Goal: Task Accomplishment & Management: Manage account settings

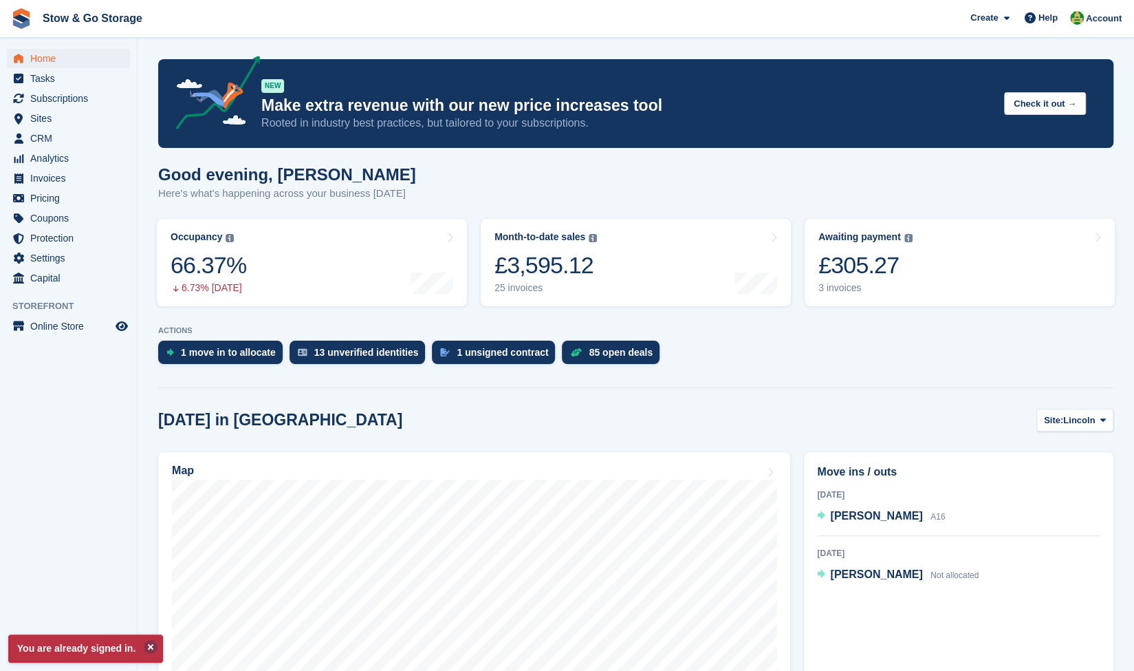
click at [151, 649] on button at bounding box center [151, 647] width 14 height 14
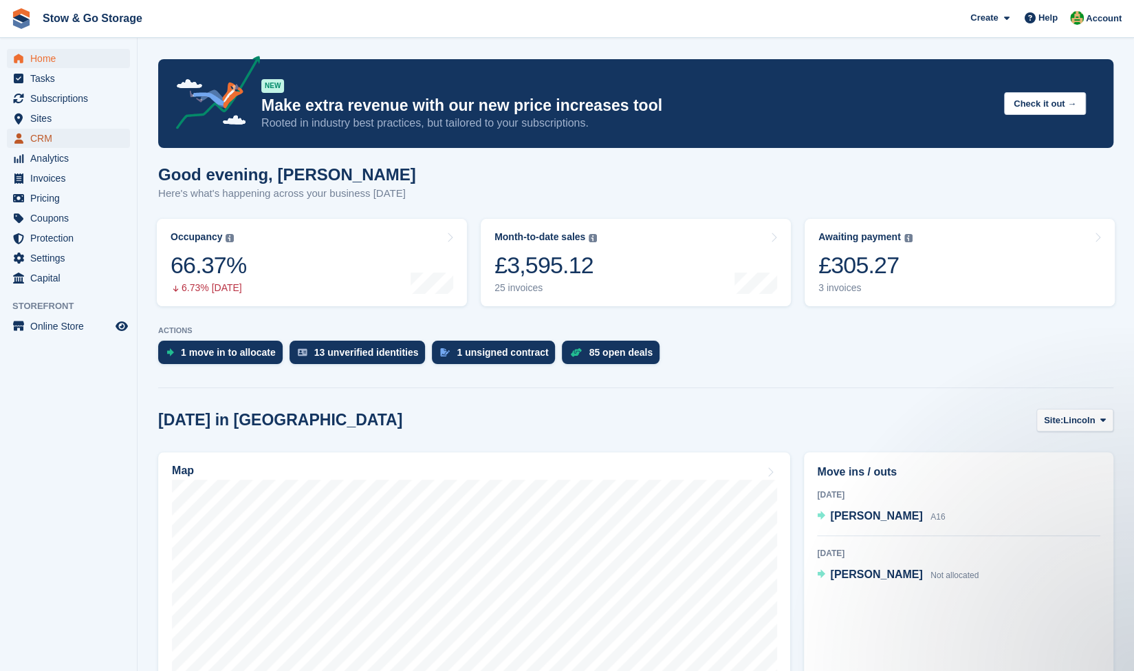
click at [43, 147] on span "CRM" at bounding box center [71, 138] width 83 height 19
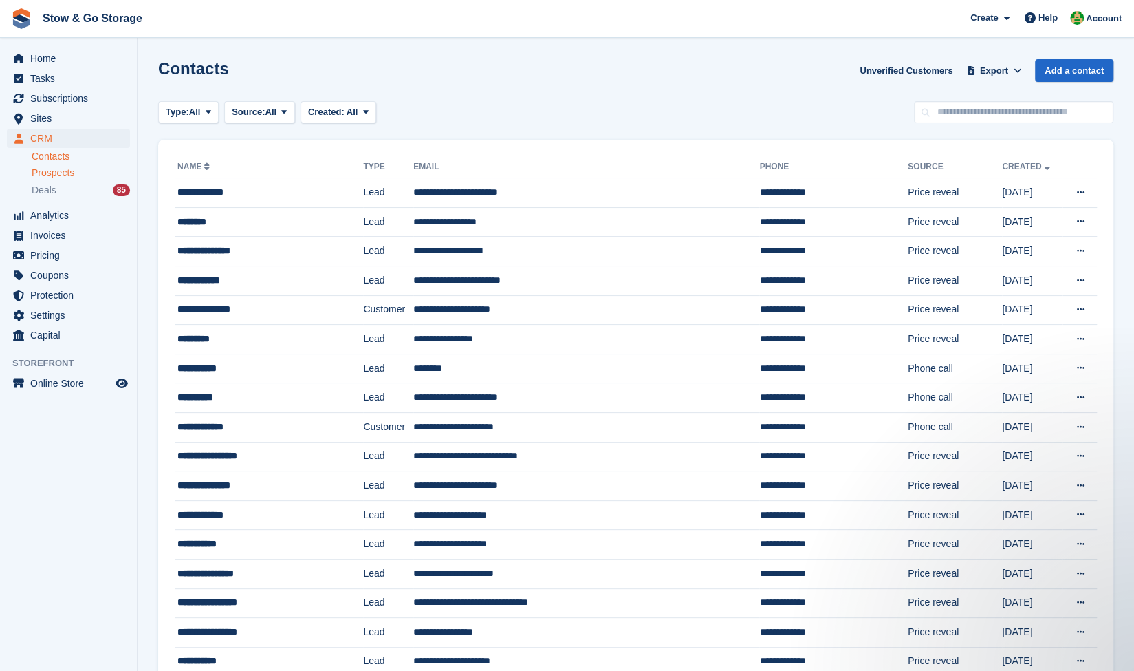
click at [58, 175] on span "Prospects" at bounding box center [53, 172] width 43 height 13
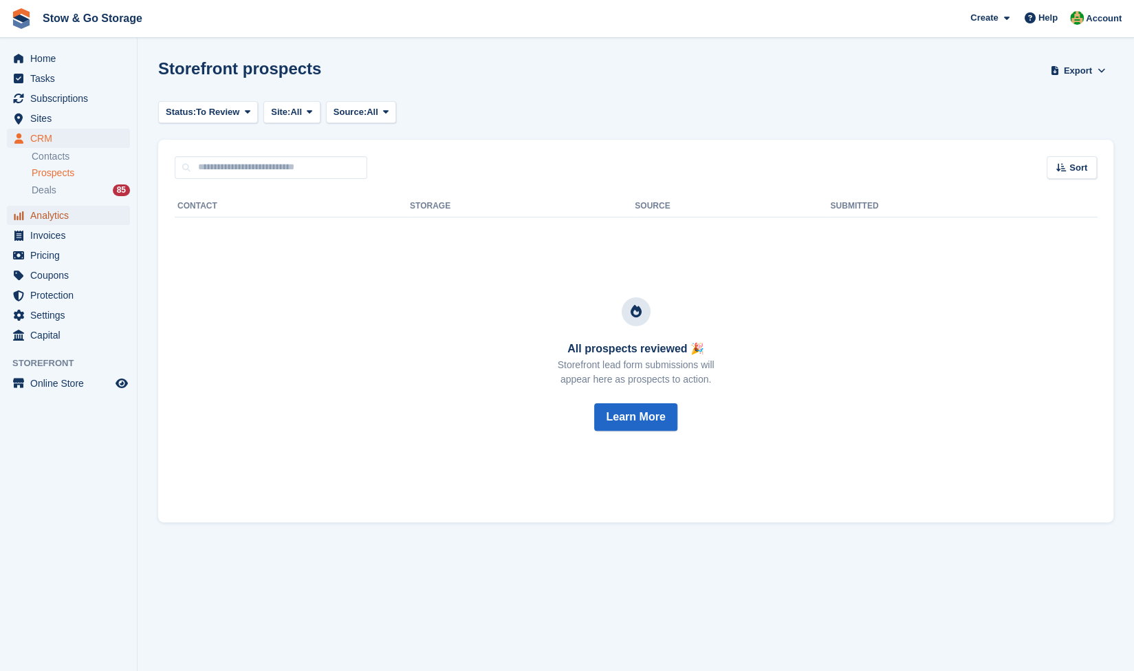
click at [38, 207] on span "Analytics" at bounding box center [71, 215] width 83 height 19
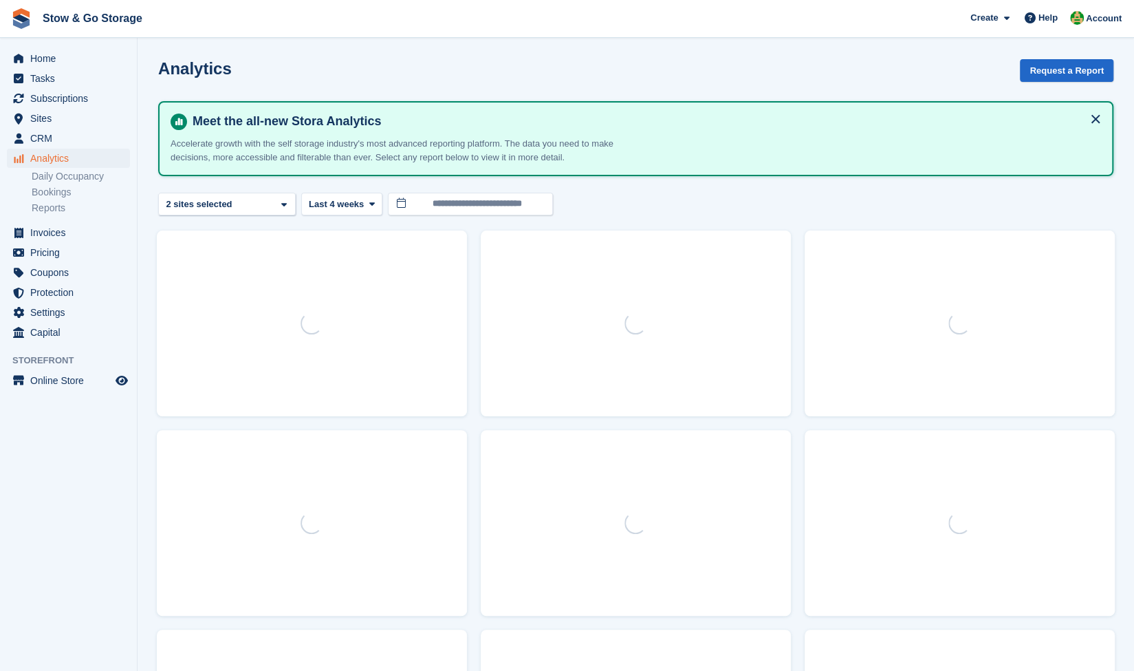
click at [45, 193] on link "Bookings" at bounding box center [81, 192] width 98 height 13
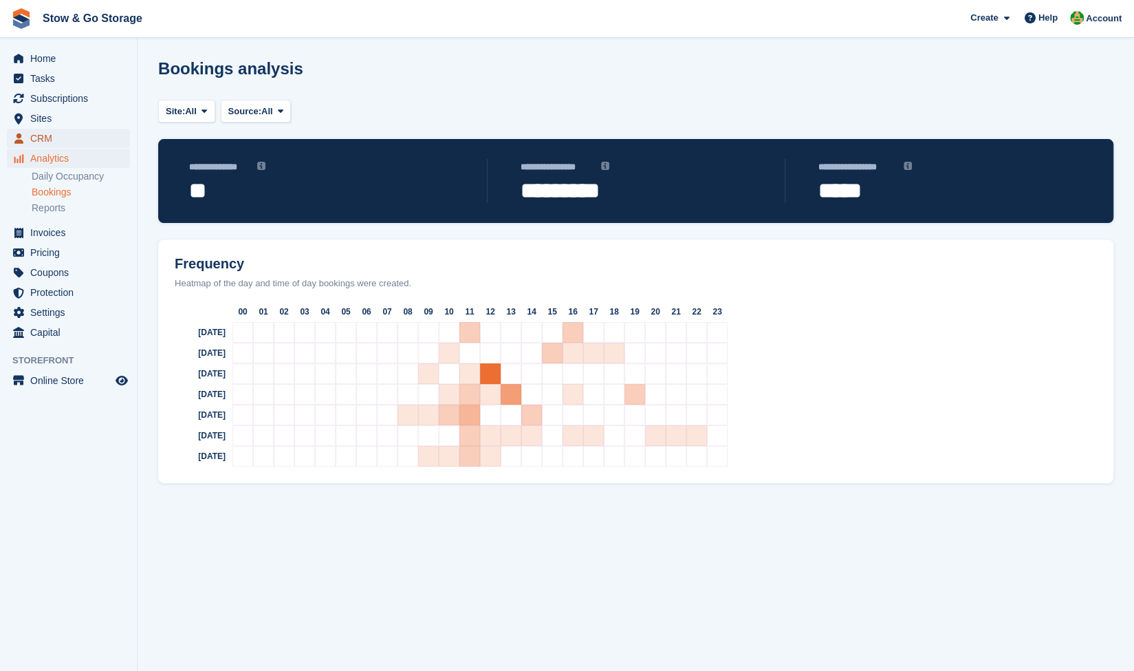
click at [45, 138] on span "CRM" at bounding box center [71, 138] width 83 height 19
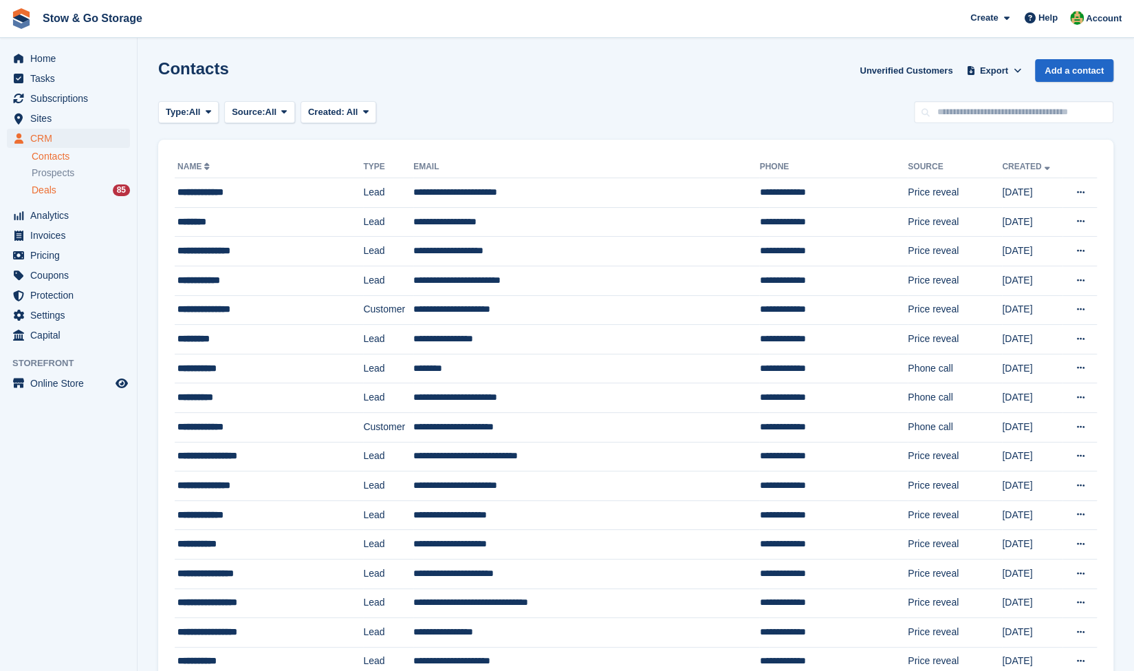
click at [53, 188] on span "Deals" at bounding box center [44, 190] width 25 height 13
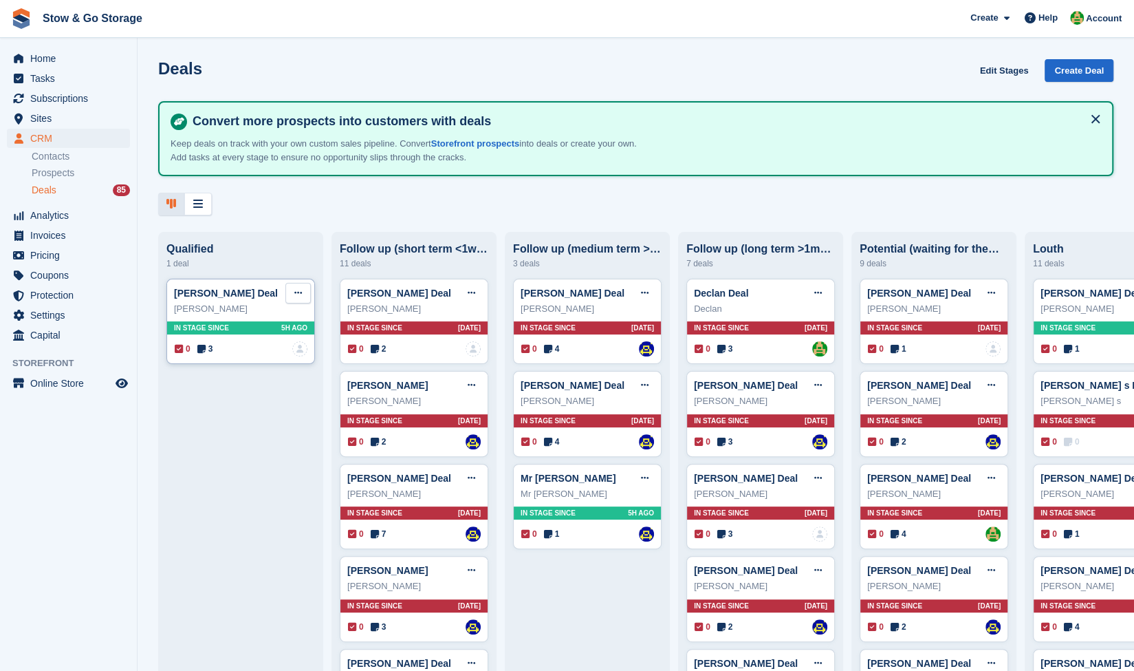
click at [303, 298] on button at bounding box center [297, 293] width 25 height 21
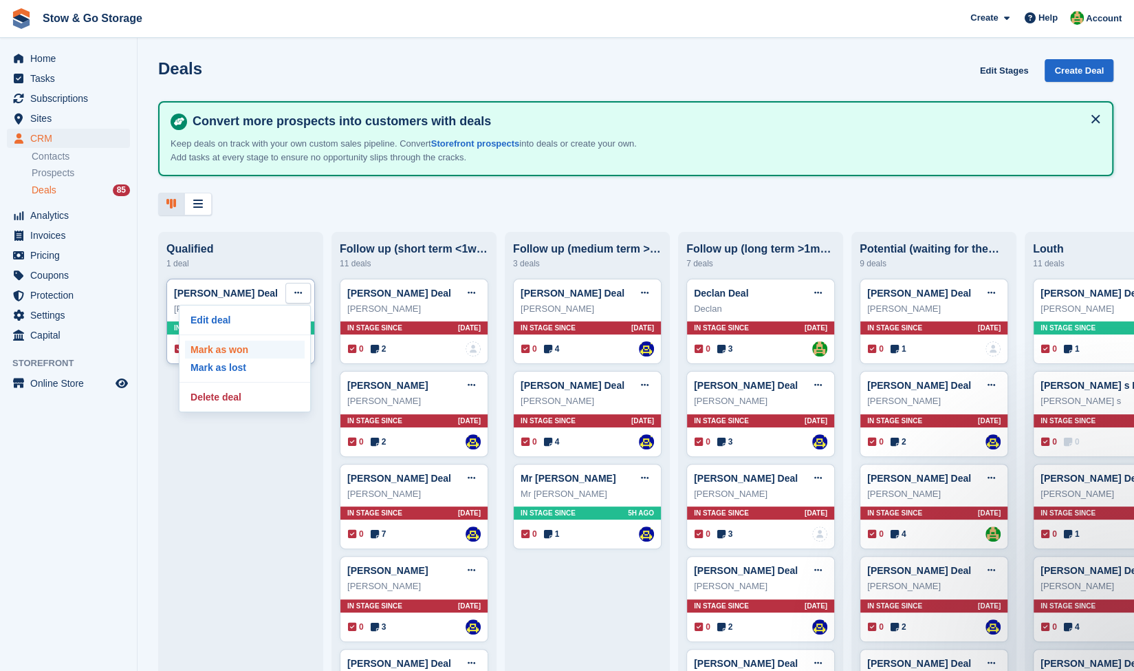
click at [247, 350] on p "Mark as won" at bounding box center [245, 350] width 120 height 18
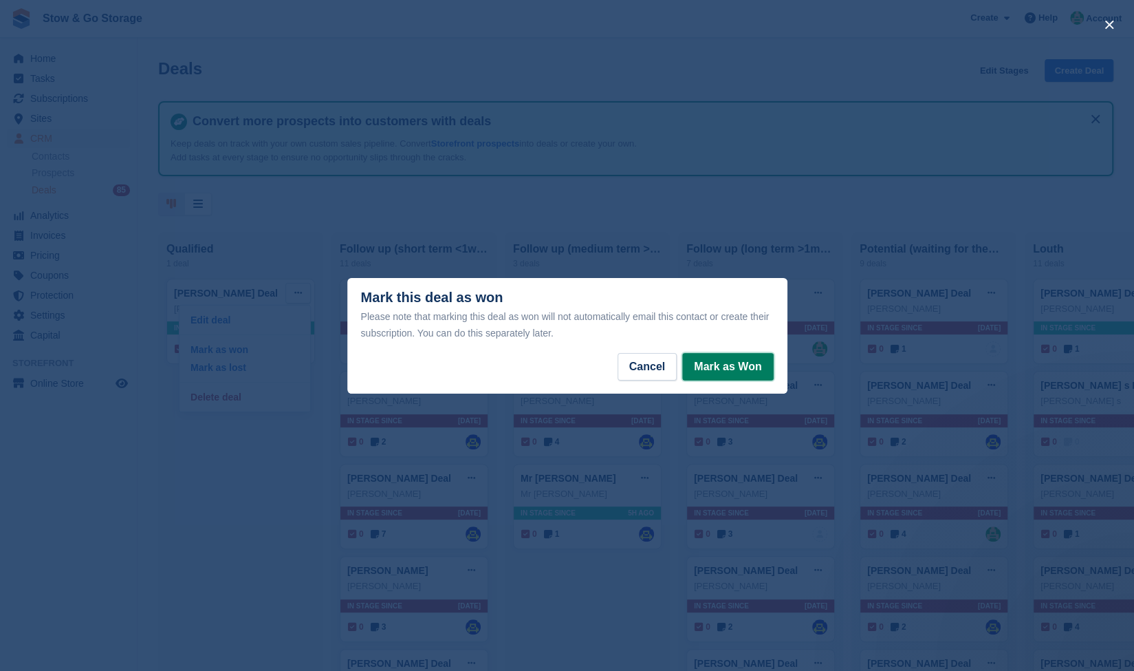
click at [757, 369] on button "Mark as Won" at bounding box center [727, 367] width 91 height 28
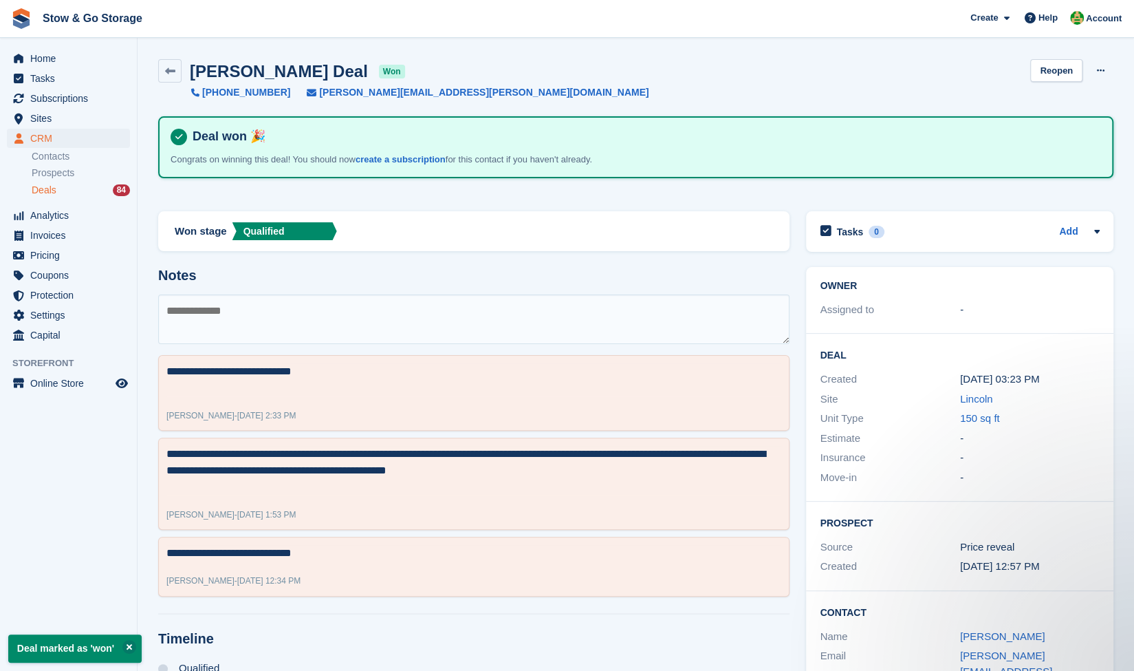
scroll to position [3, 0]
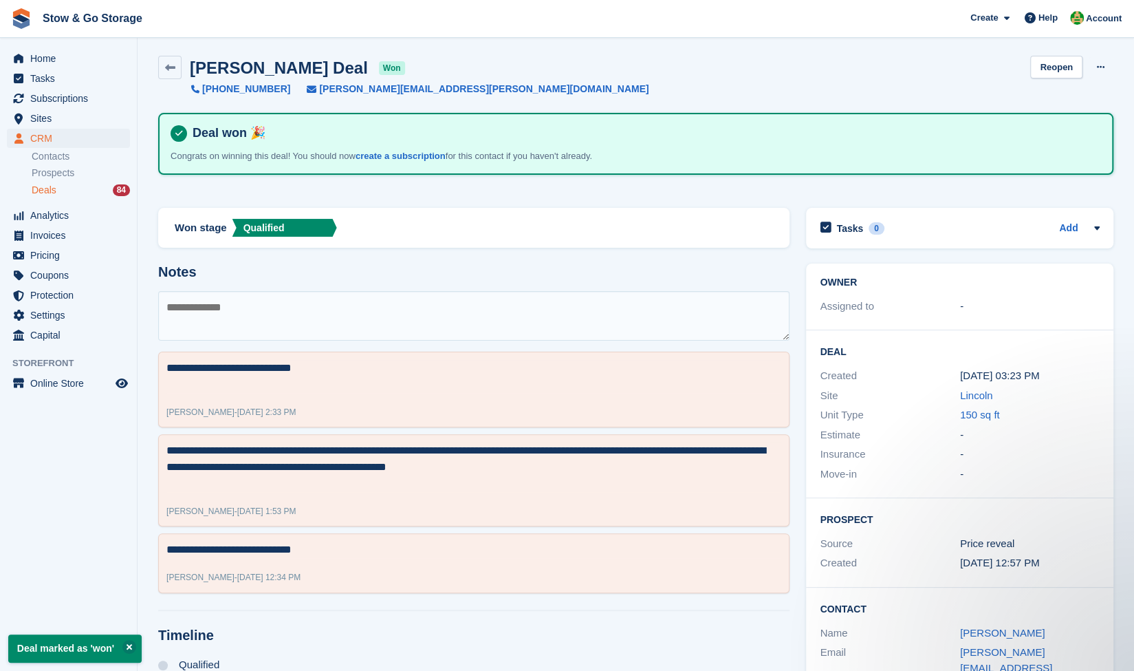
click at [63, 192] on div "Deals 84" at bounding box center [81, 190] width 98 height 13
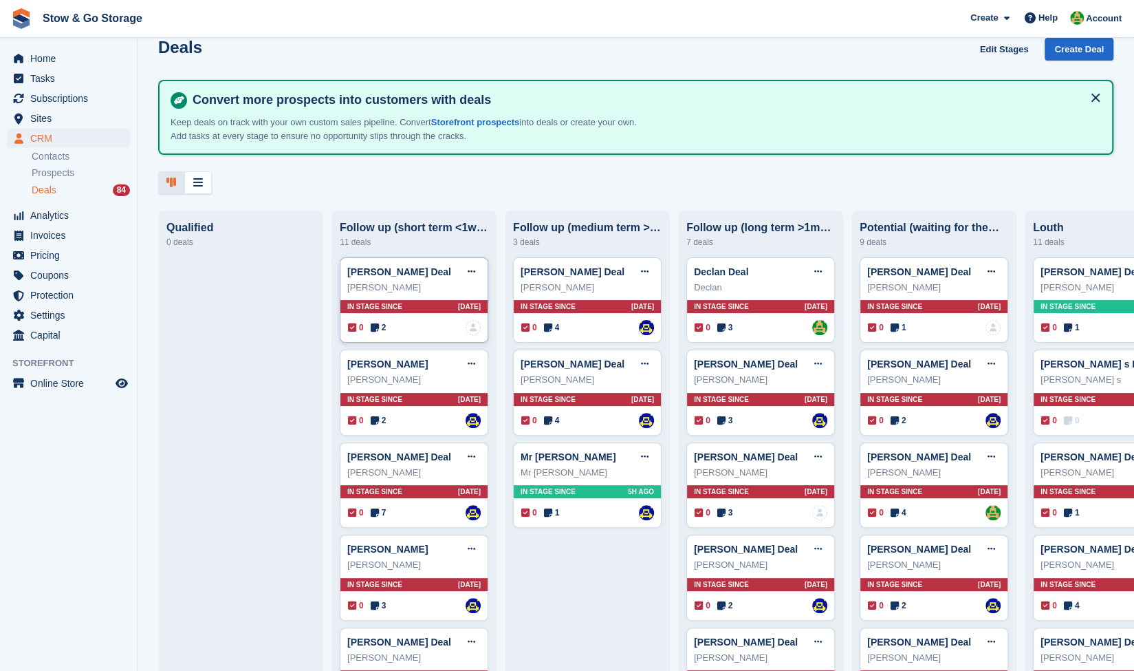
scroll to position [21, 0]
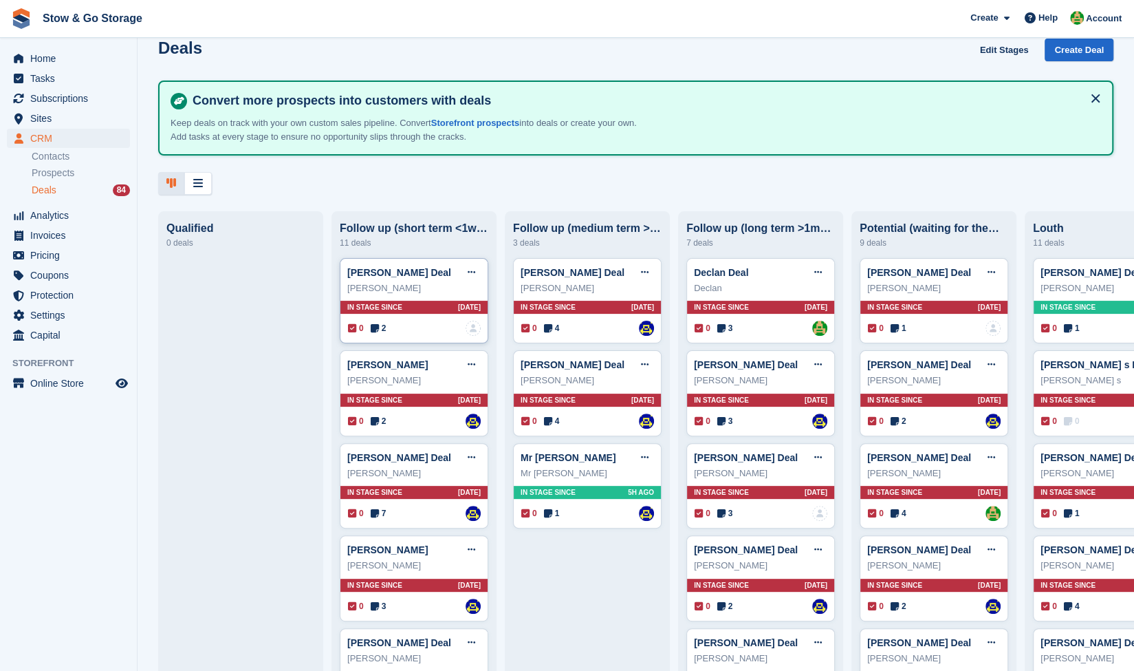
click at [379, 327] on span "2" at bounding box center [379, 328] width 16 height 12
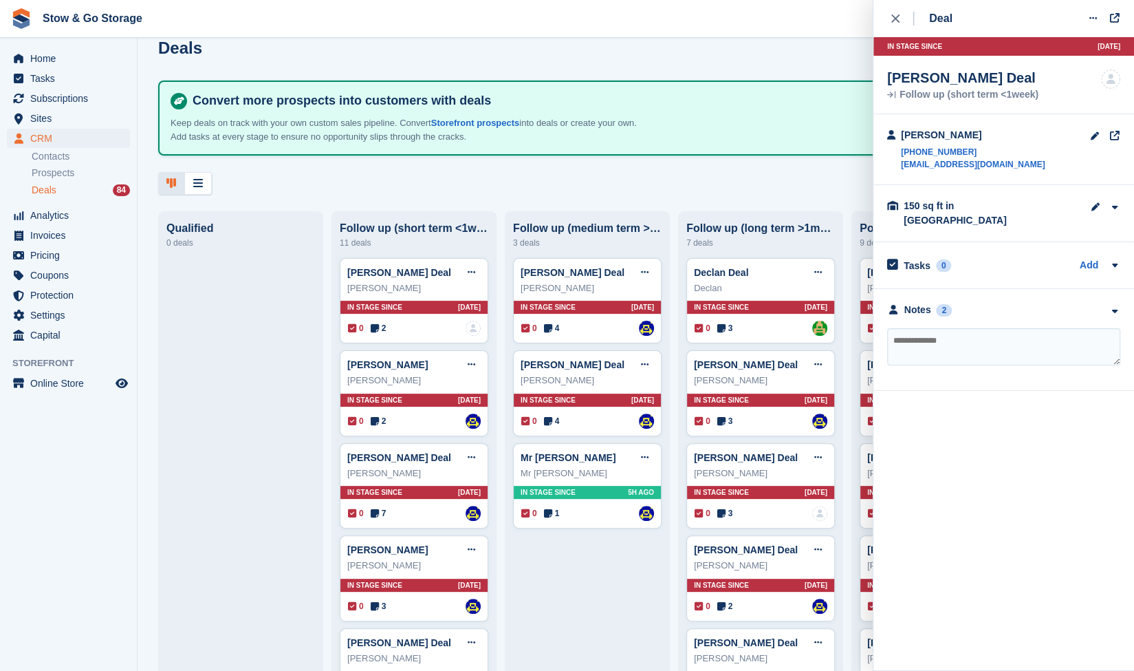
click at [1000, 268] on div "Tasks 0 Add No tasks related to [PERSON_NAME]" at bounding box center [1004, 265] width 261 height 46
click at [973, 289] on div "**********" at bounding box center [1004, 340] width 261 height 102
click at [934, 303] on div "Notes 2" at bounding box center [919, 310] width 65 height 14
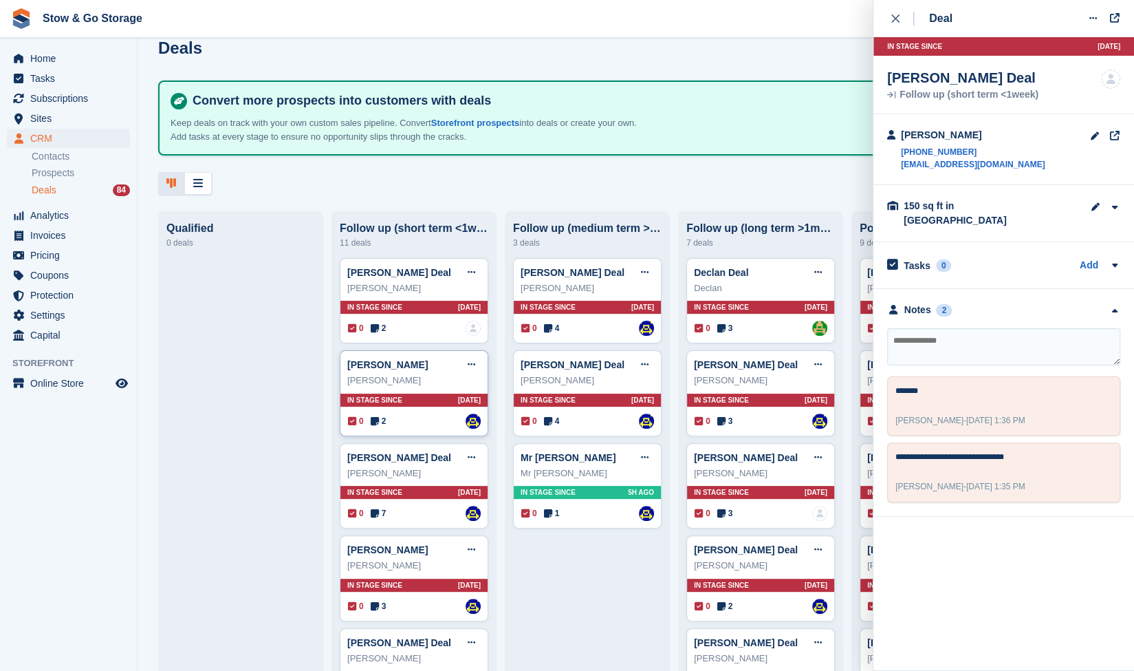
click at [378, 429] on div "0 2 Assigned to [PERSON_NAME]" at bounding box center [414, 420] width 133 height 15
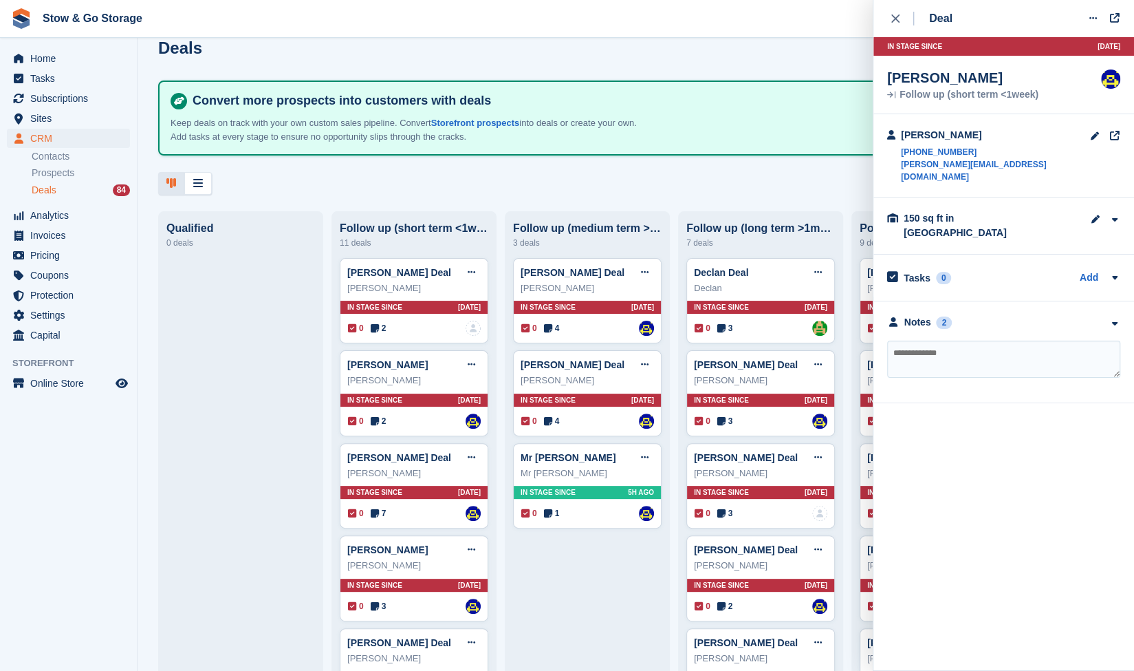
click at [917, 305] on div "**********" at bounding box center [1004, 352] width 261 height 102
click at [919, 315] on div "Notes" at bounding box center [918, 322] width 27 height 14
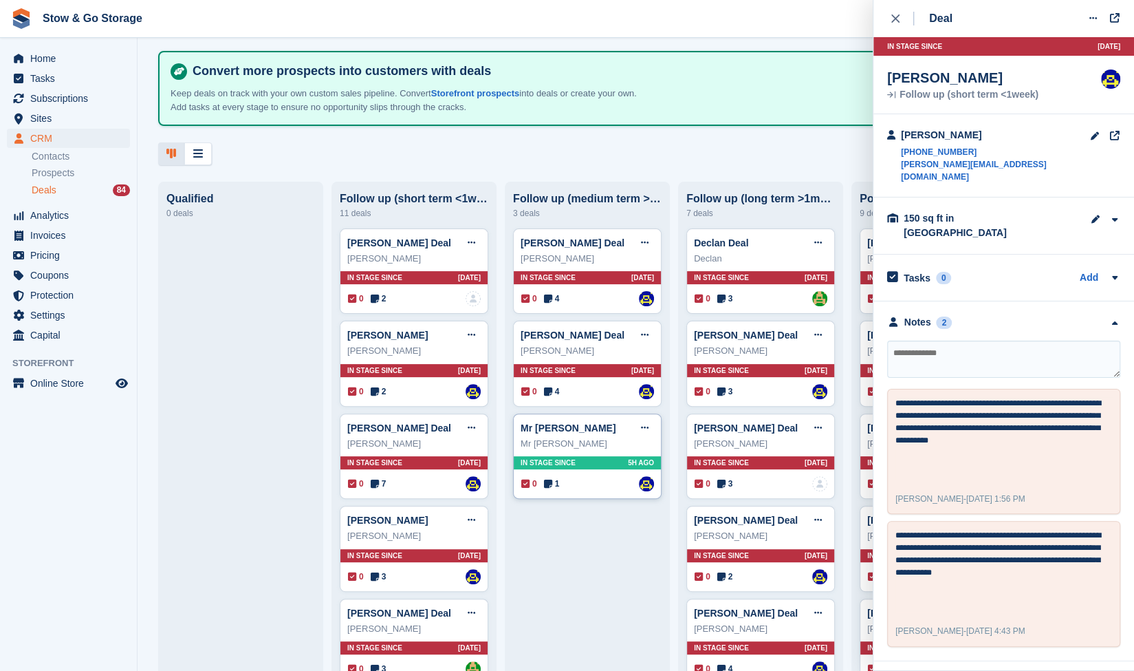
scroll to position [85, 0]
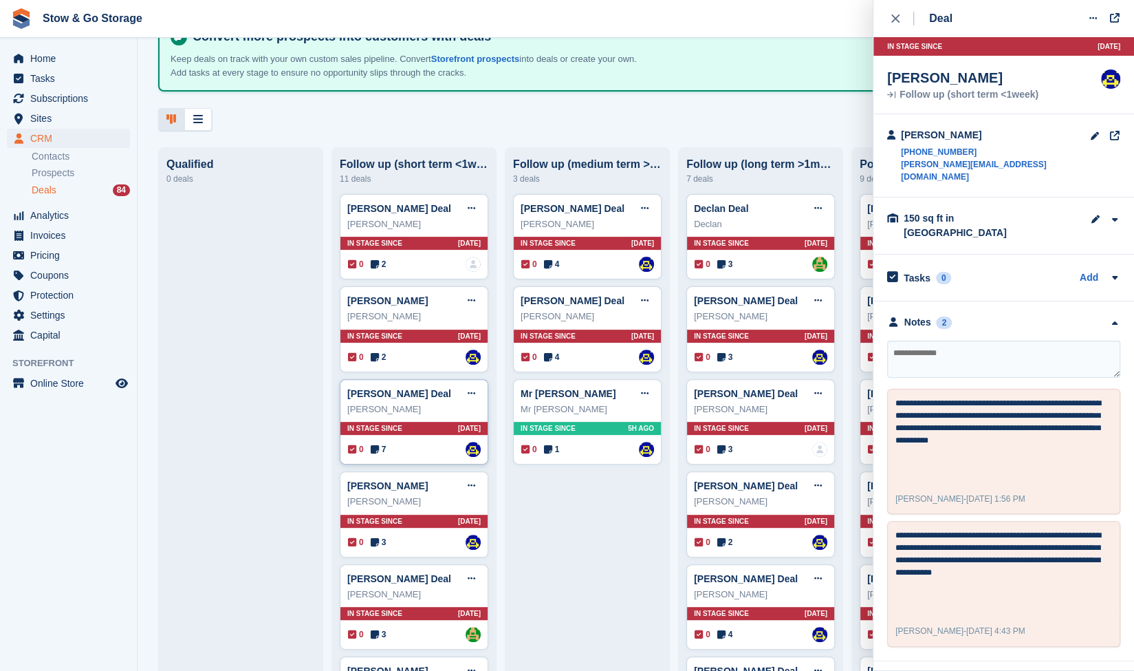
click at [378, 454] on icon at bounding box center [375, 449] width 8 height 10
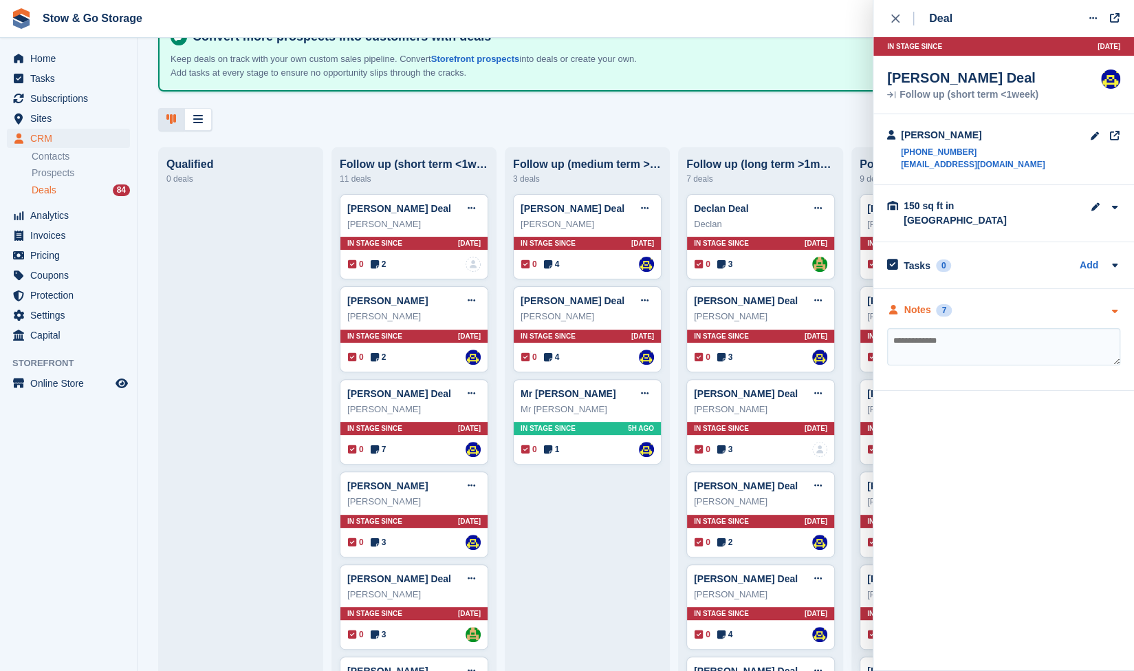
click at [952, 303] on div "Notes 7" at bounding box center [1003, 310] width 233 height 14
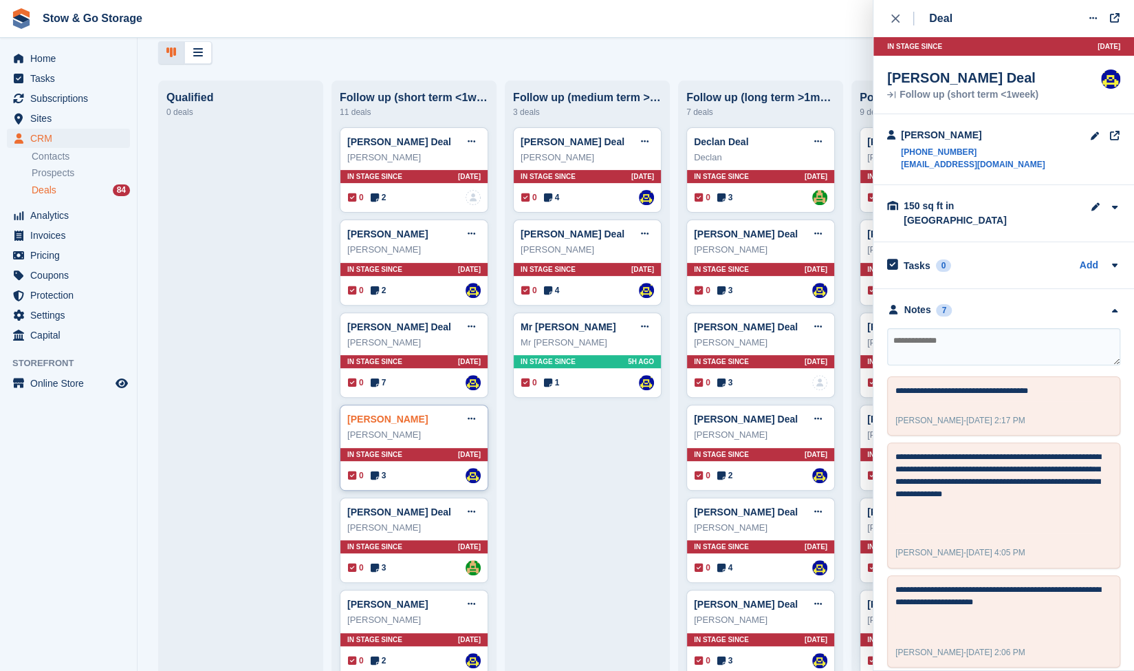
scroll to position [152, 0]
click at [380, 474] on span "3" at bounding box center [379, 474] width 16 height 12
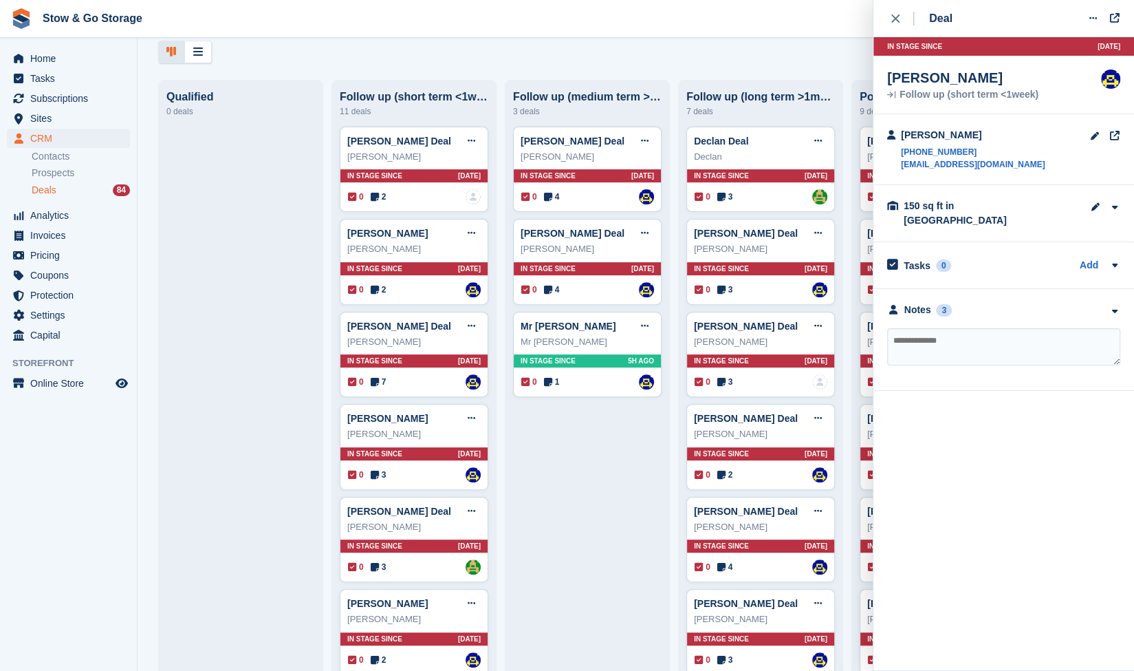
click at [960, 289] on div "**********" at bounding box center [1004, 340] width 261 height 102
click at [946, 304] on div "3" at bounding box center [944, 310] width 16 height 12
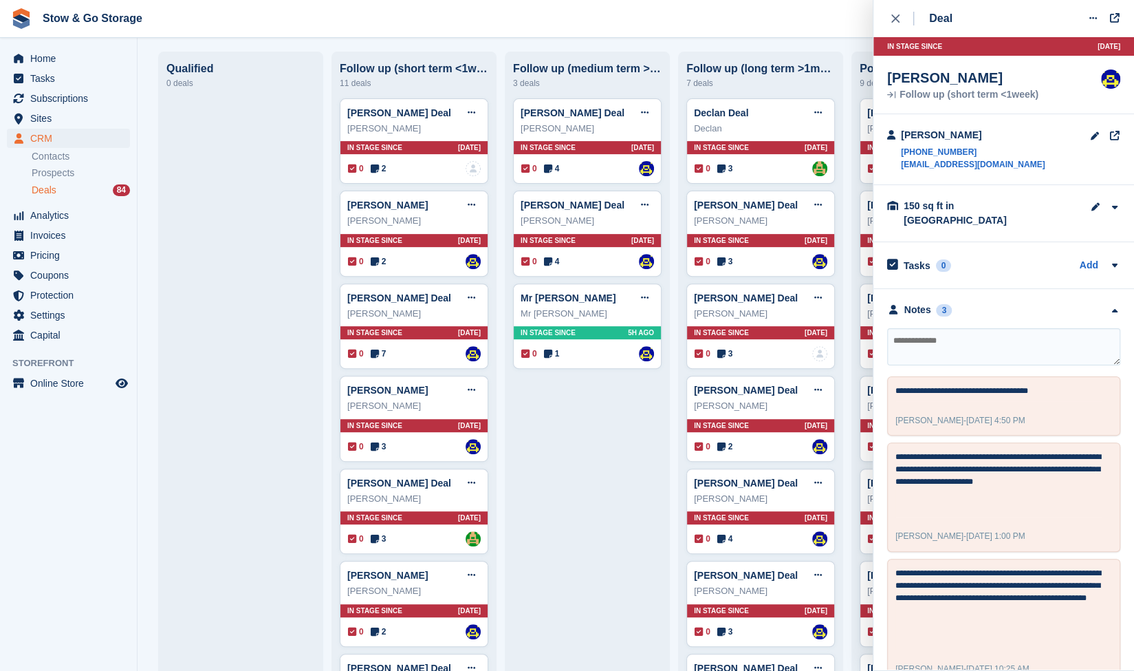
scroll to position [13, 0]
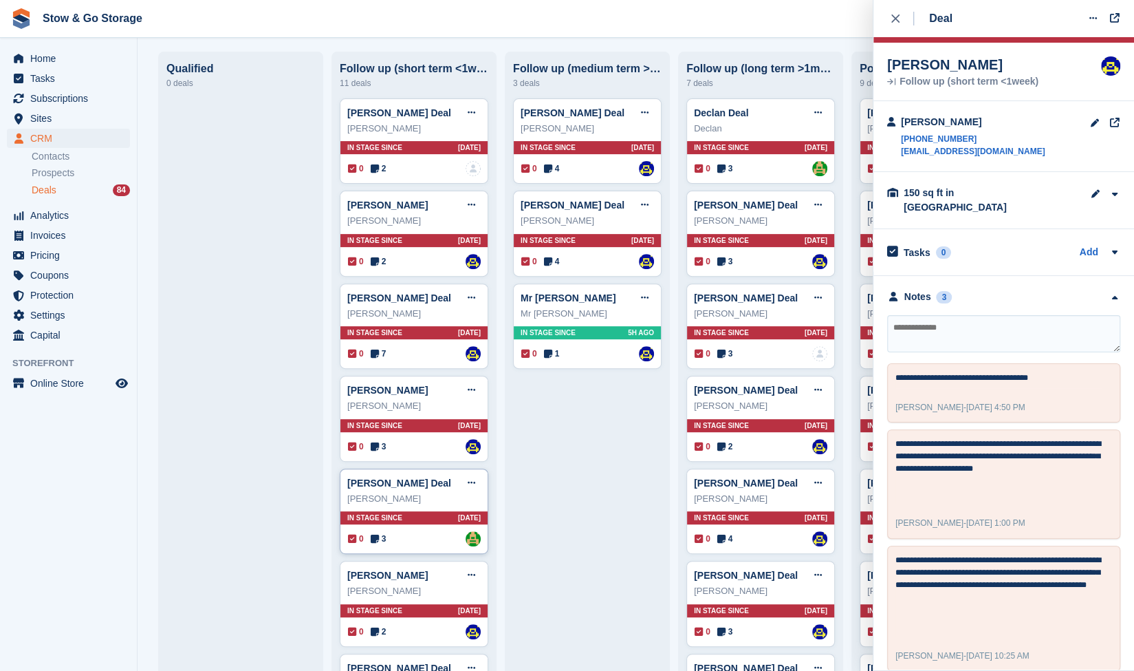
click at [376, 534] on icon at bounding box center [375, 539] width 8 height 10
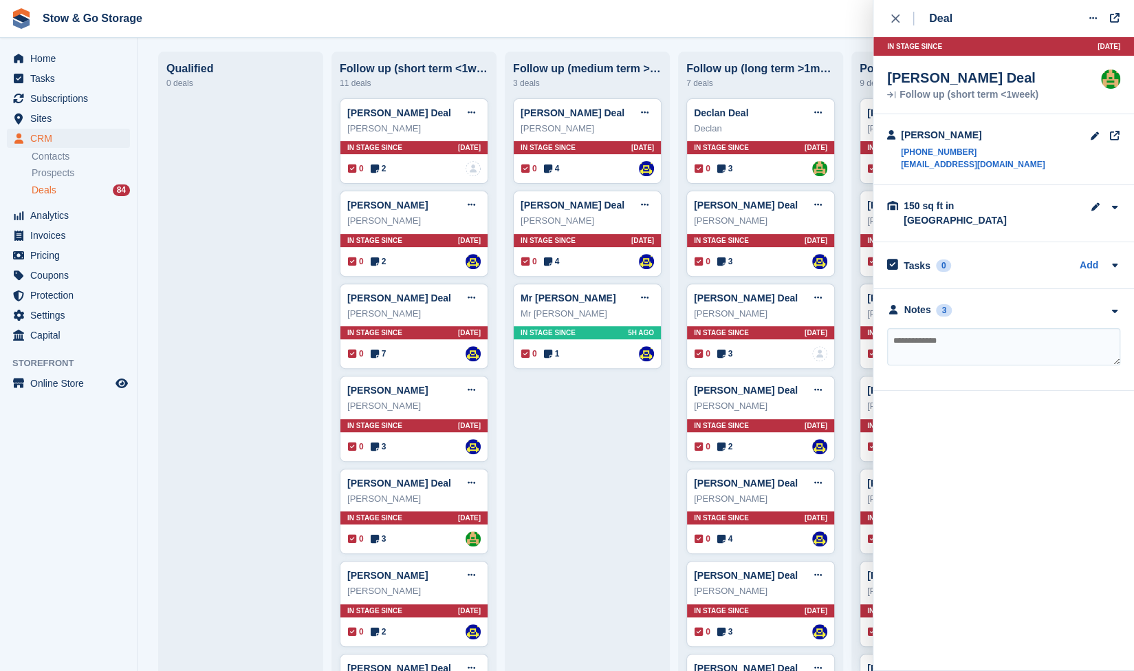
click at [956, 308] on div "**********" at bounding box center [1004, 340] width 261 height 102
click at [914, 303] on div "Notes" at bounding box center [918, 310] width 27 height 14
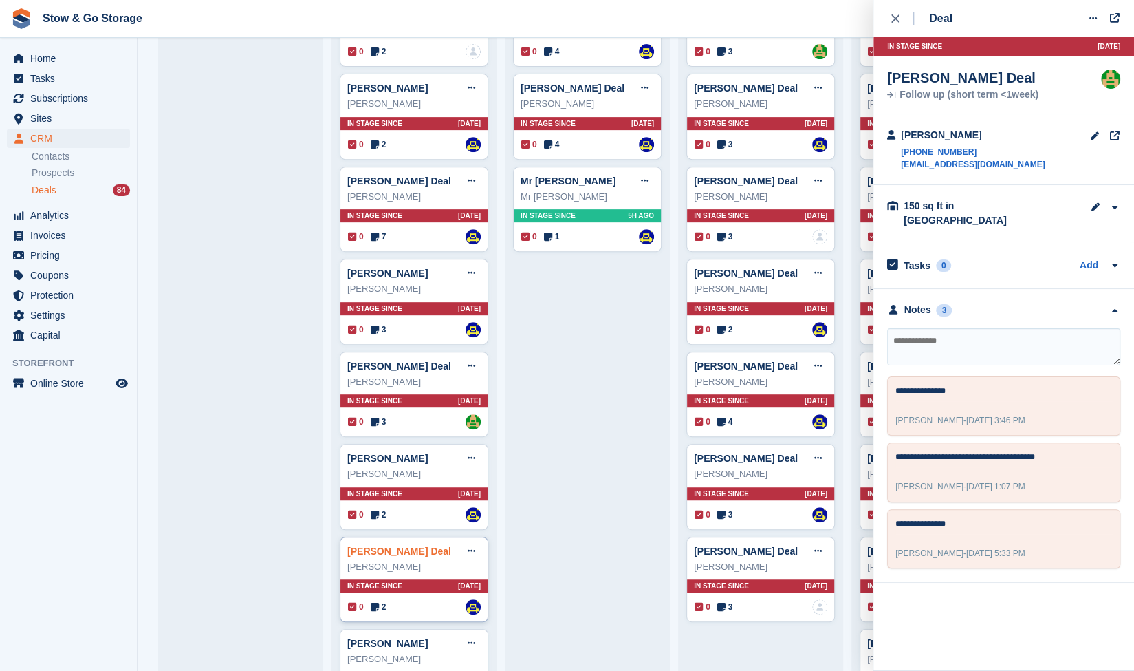
scroll to position [424, 0]
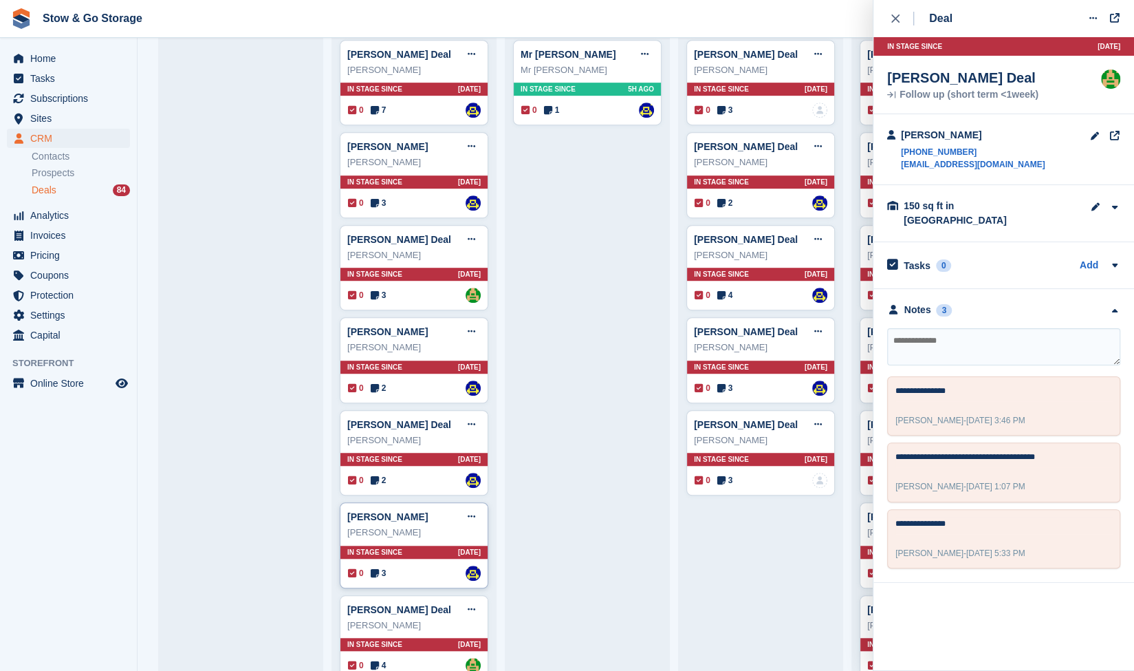
click at [378, 560] on div "[PERSON_NAME] Edit deal [PERSON_NAME] as won [PERSON_NAME] as lost Delete deal …" at bounding box center [414, 545] width 149 height 86
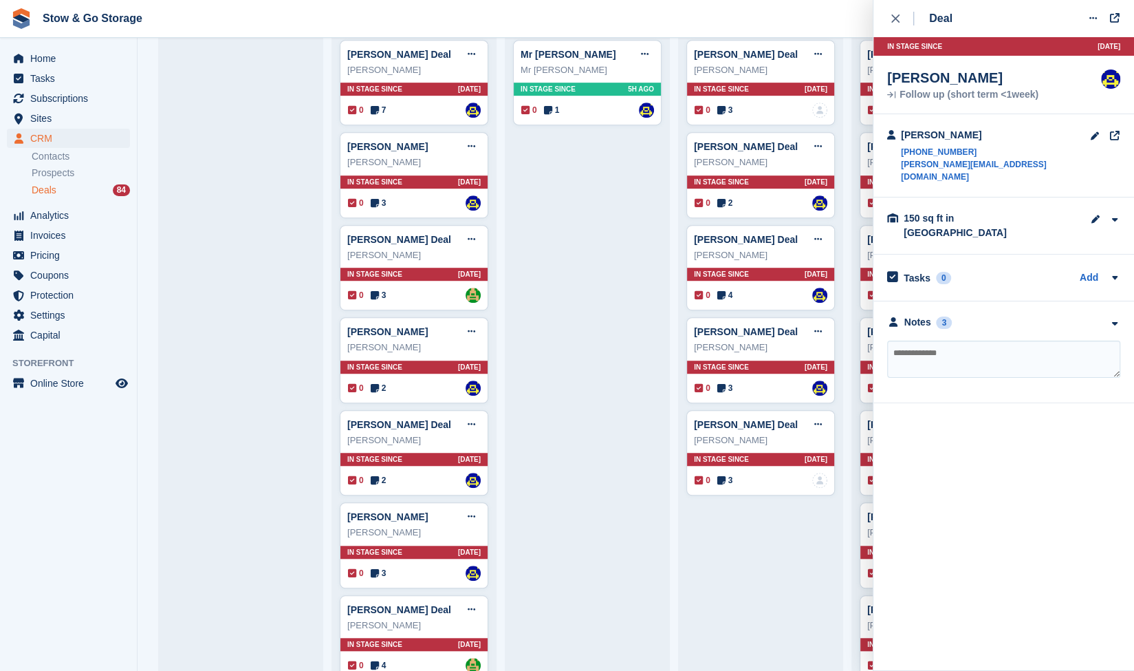
click at [936, 307] on div "**********" at bounding box center [1004, 352] width 261 height 102
click at [927, 315] on div "Notes" at bounding box center [918, 322] width 27 height 14
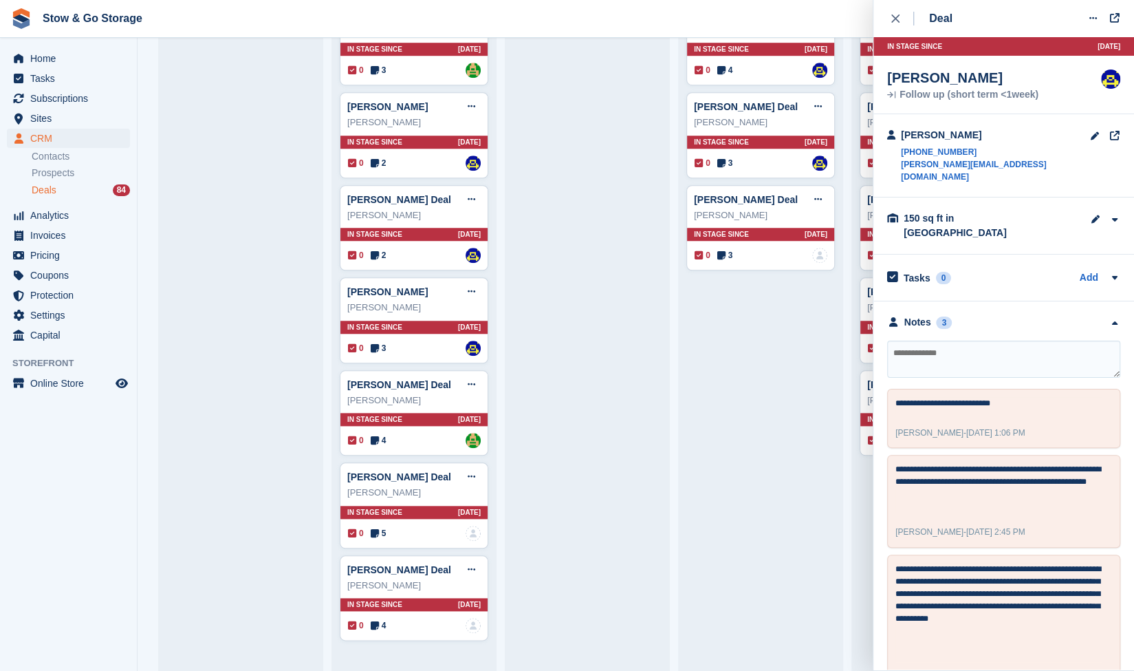
scroll to position [649, 0]
click at [376, 528] on icon at bounding box center [375, 533] width 8 height 10
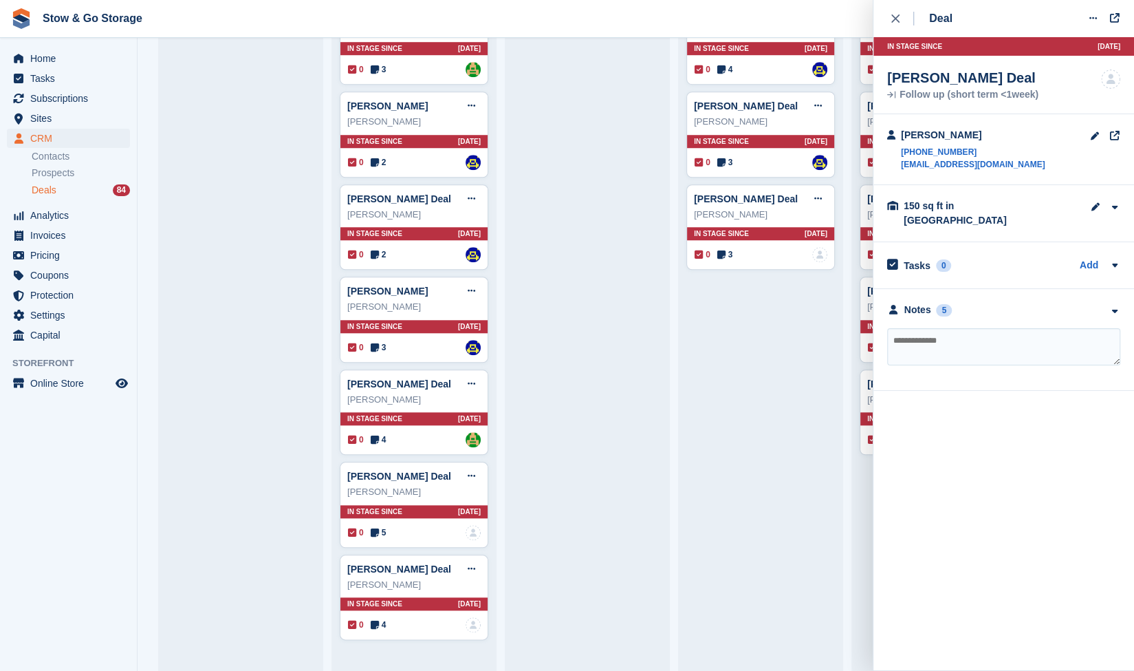
click at [920, 307] on div "**********" at bounding box center [1004, 340] width 261 height 102
click at [916, 303] on div "Notes" at bounding box center [918, 310] width 27 height 14
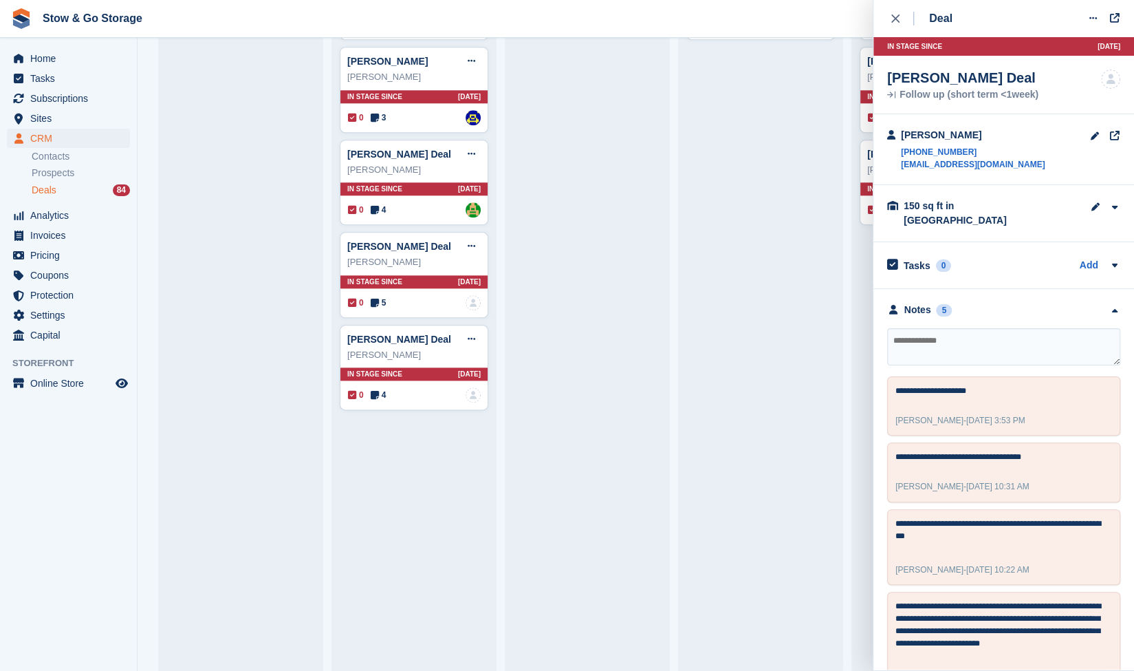
scroll to position [882, 0]
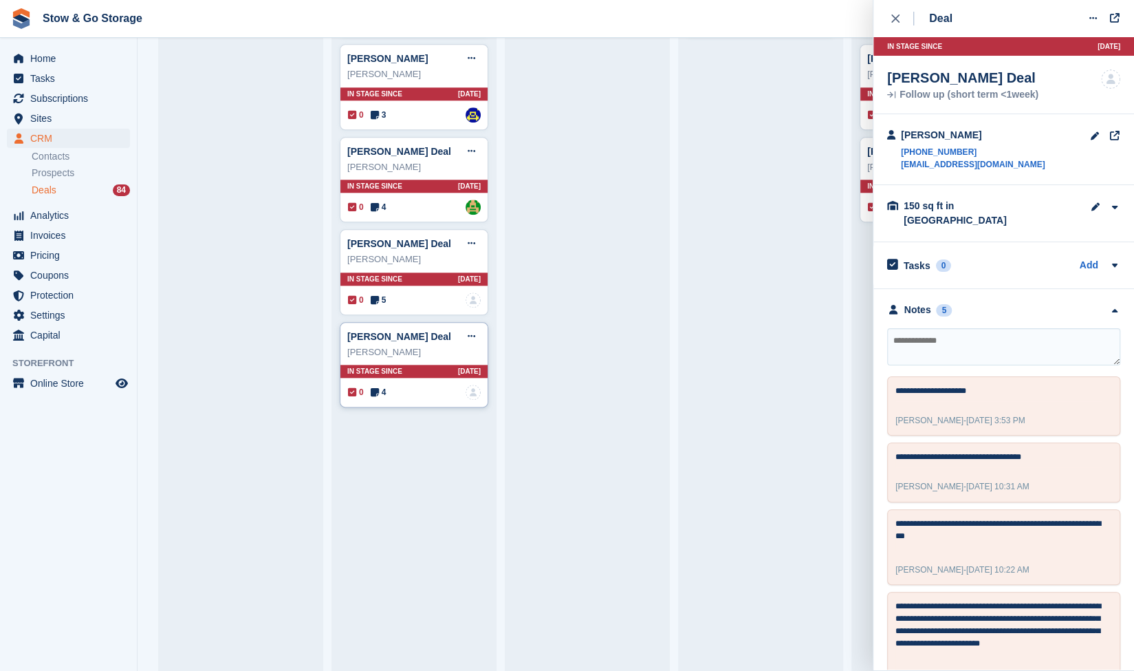
click at [376, 387] on icon at bounding box center [375, 392] width 8 height 10
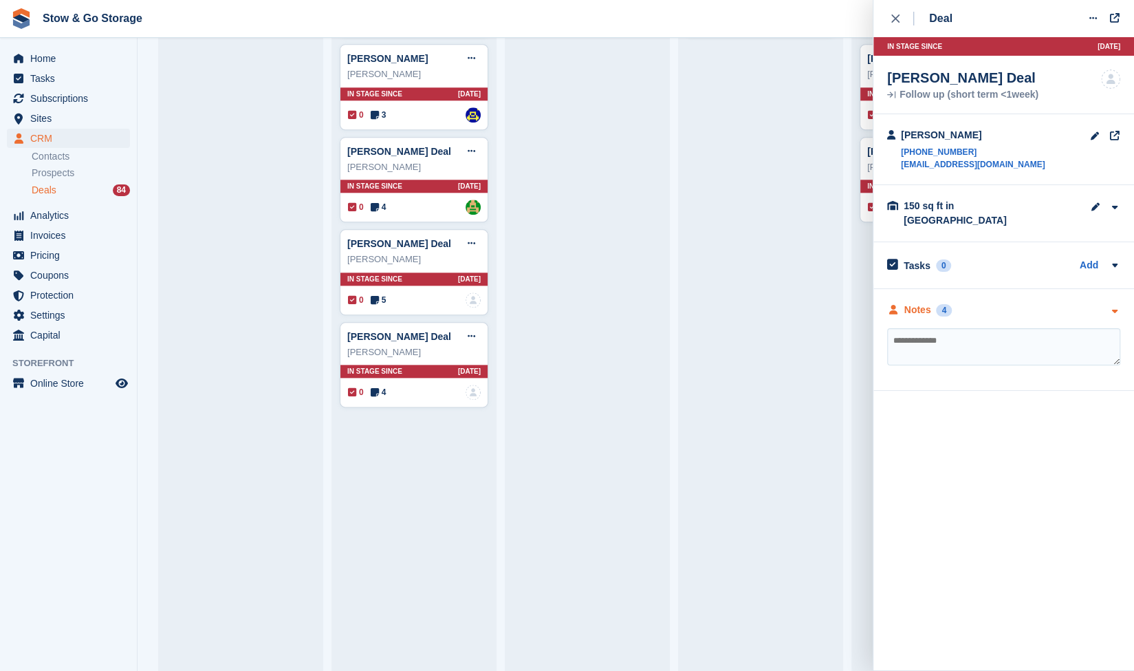
click at [931, 303] on div "Notes 4" at bounding box center [919, 310] width 65 height 14
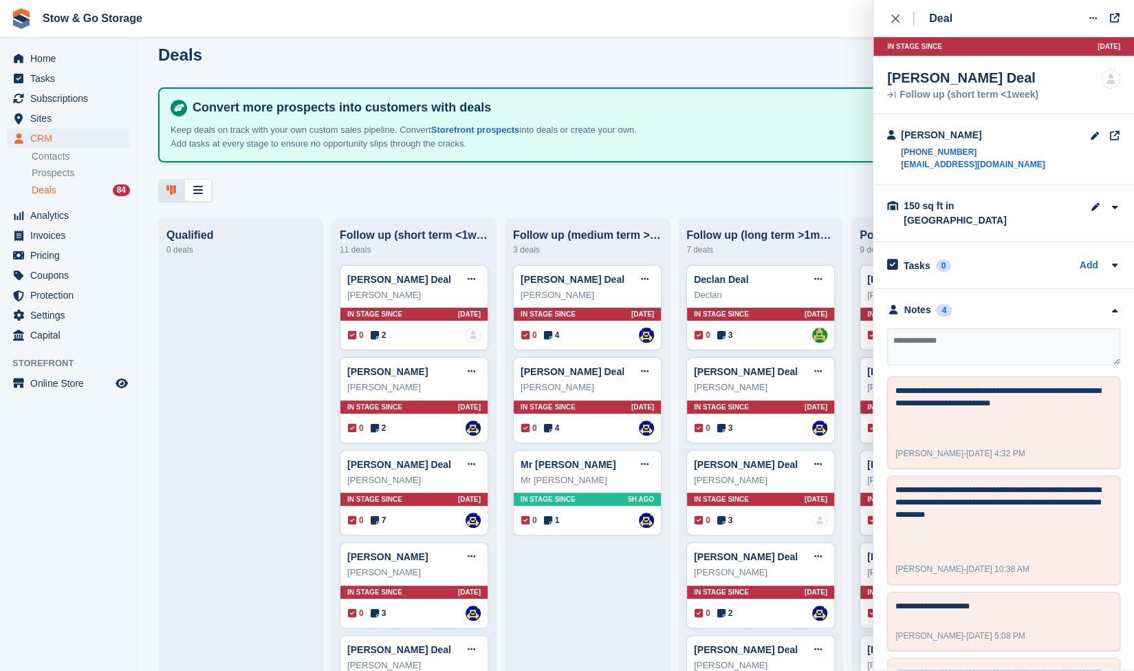
scroll to position [0, 0]
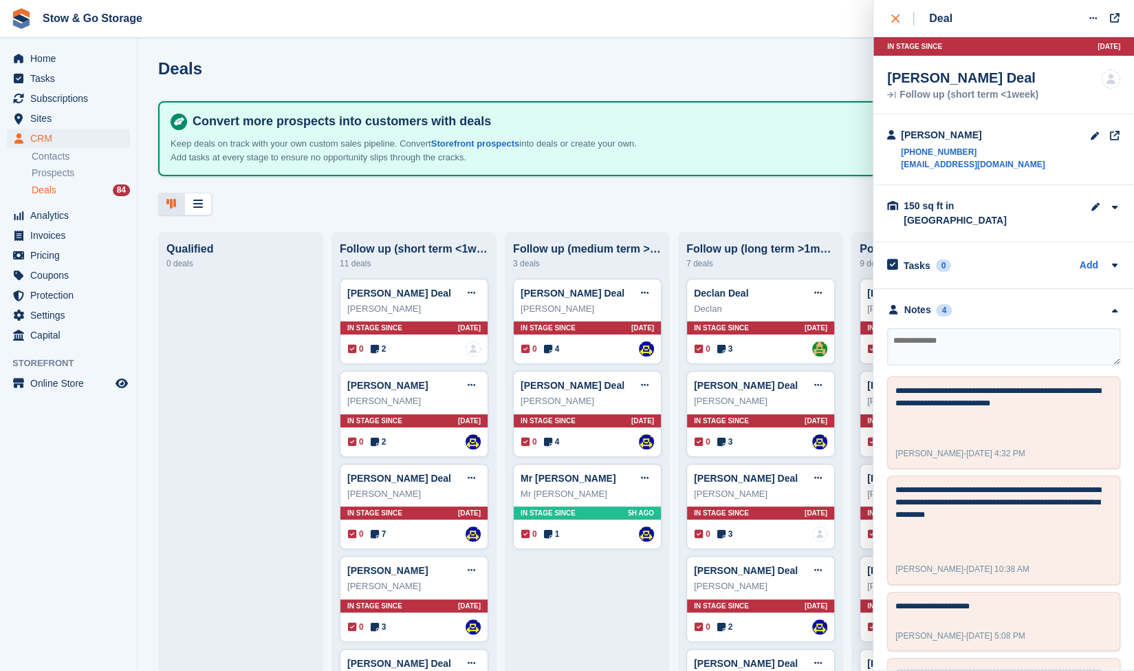
click at [896, 21] on icon "close" at bounding box center [896, 18] width 8 height 8
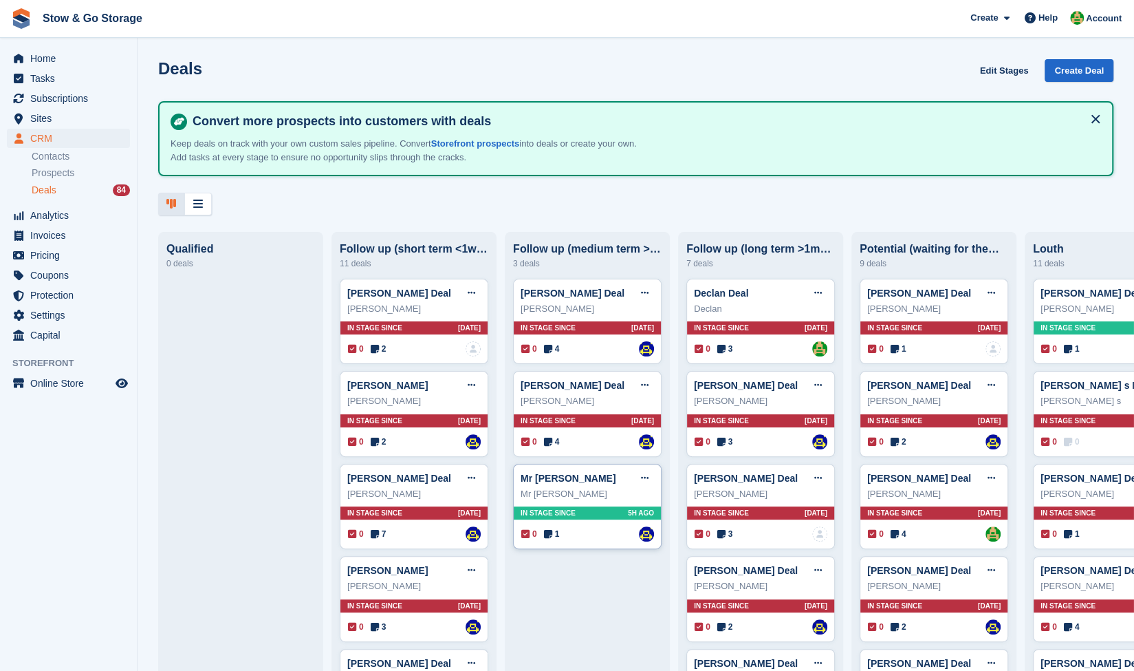
click at [553, 536] on span "1" at bounding box center [552, 534] width 16 height 12
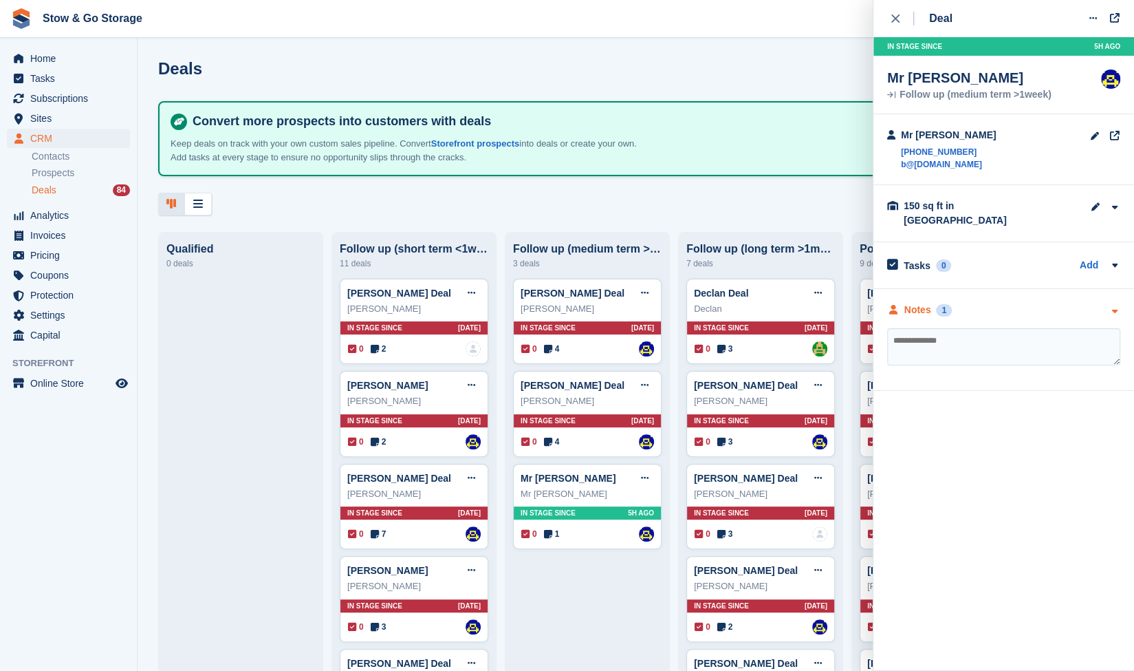
click at [931, 303] on div "Notes 1" at bounding box center [919, 310] width 65 height 14
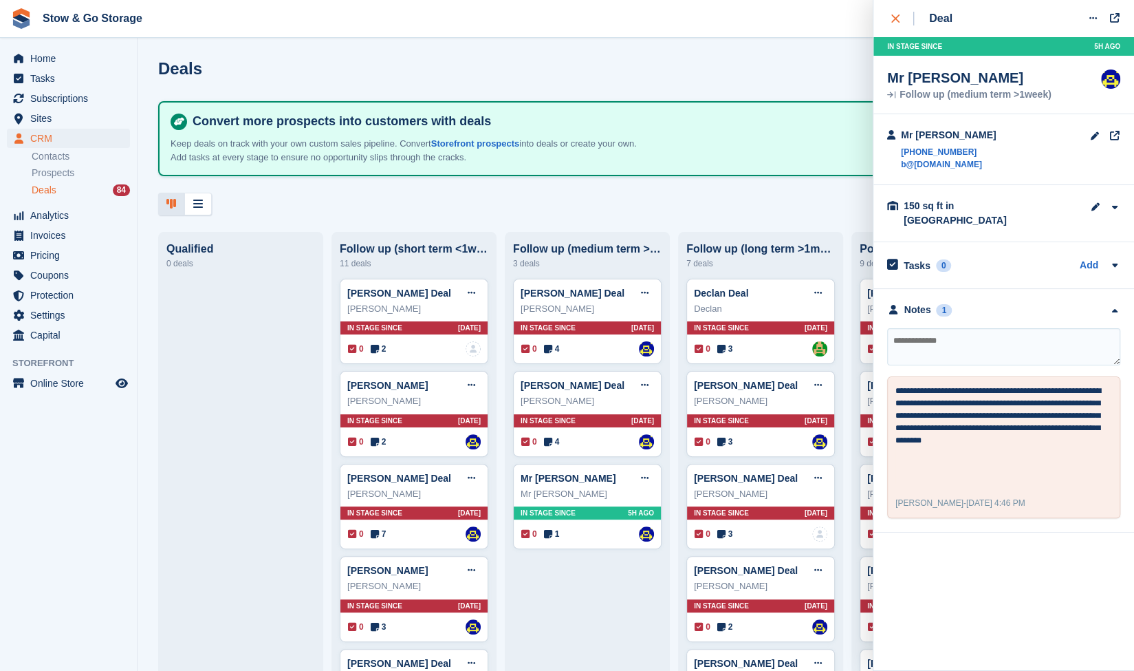
click at [894, 17] on icon "close" at bounding box center [896, 18] width 8 height 8
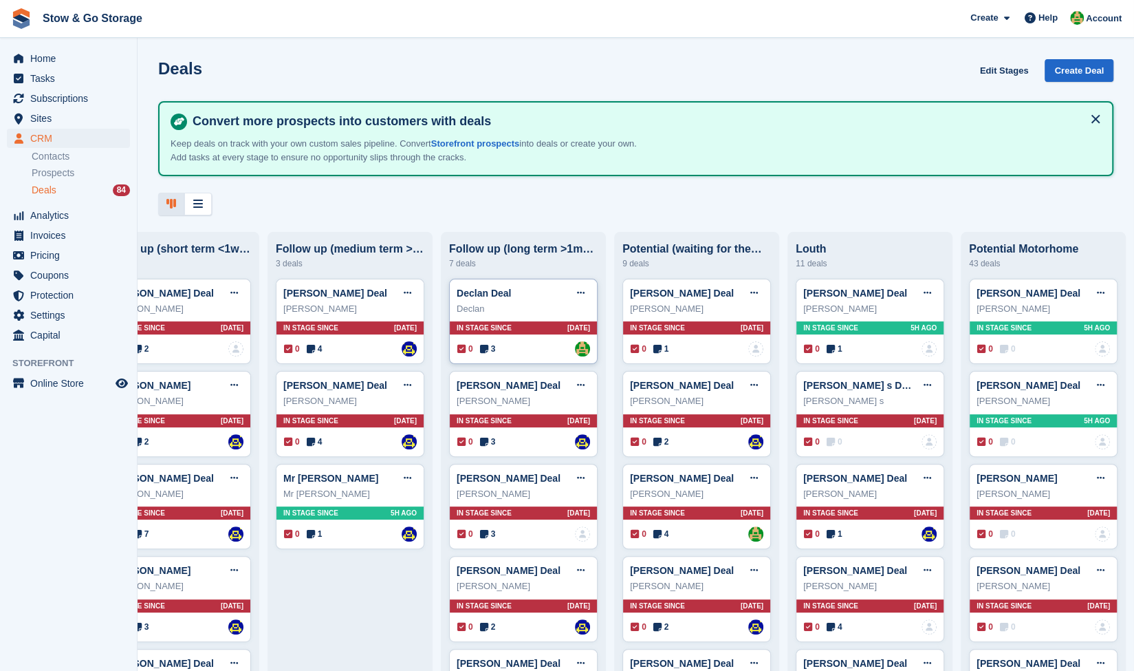
scroll to position [19, 0]
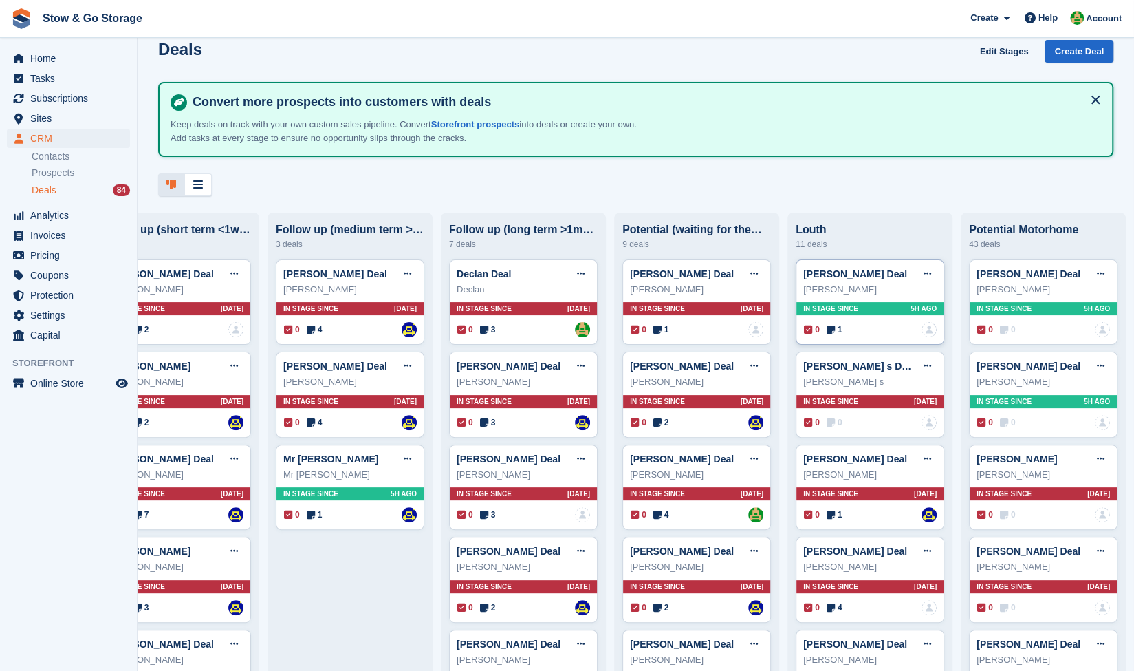
click at [827, 331] on icon at bounding box center [831, 330] width 8 height 10
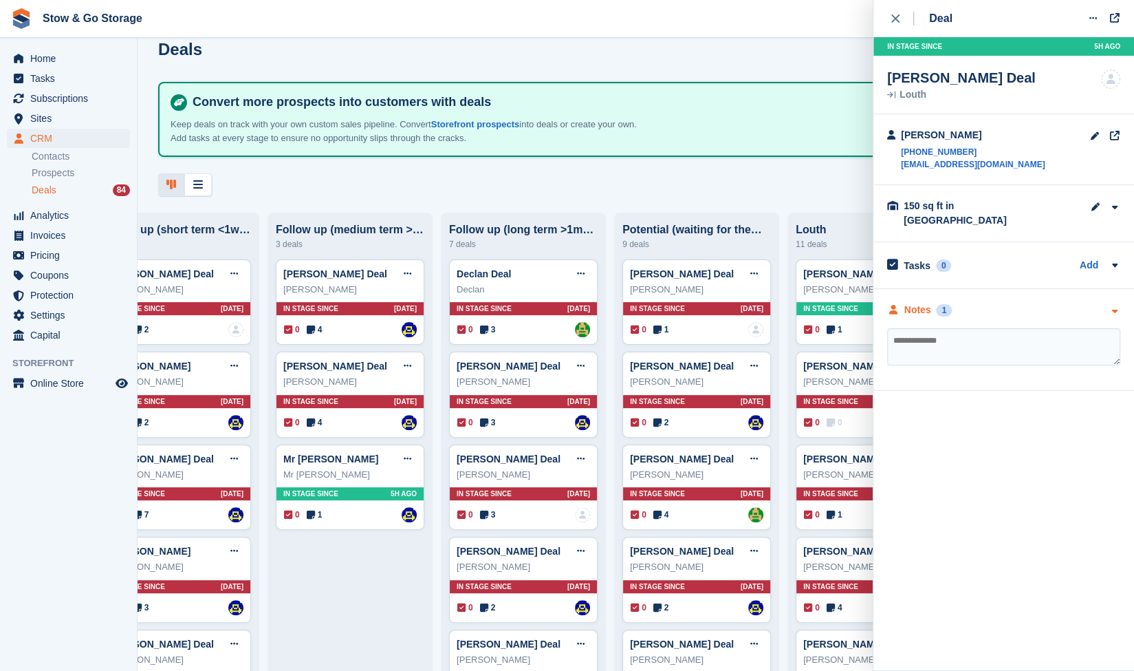
click at [928, 303] on div "Notes" at bounding box center [918, 310] width 27 height 14
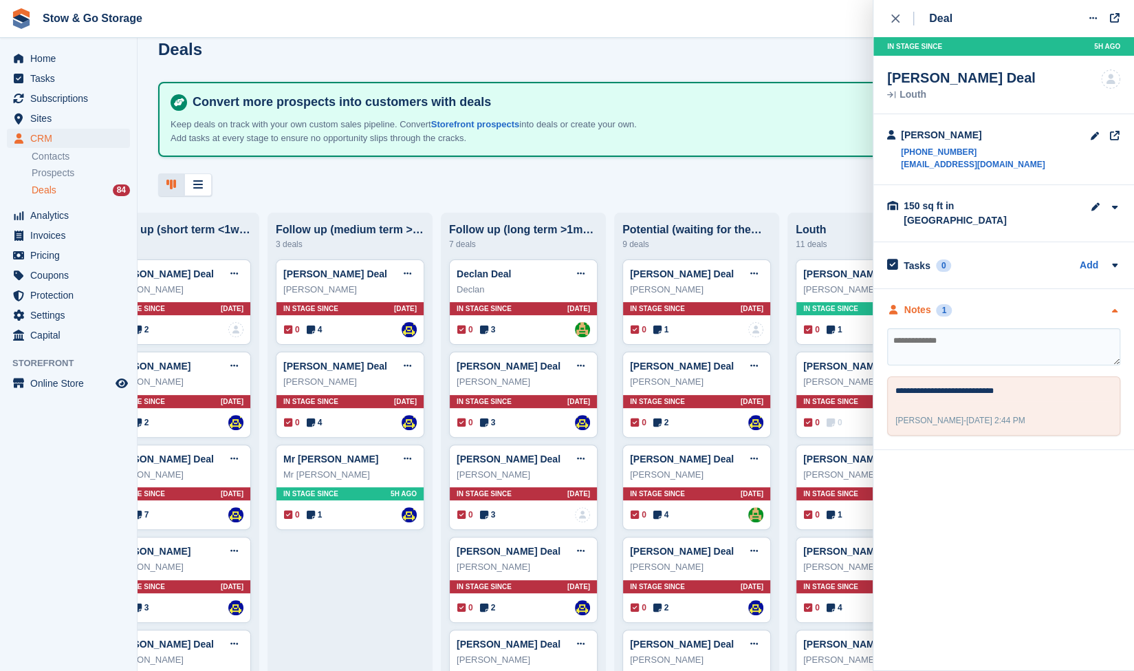
click at [928, 303] on div "Notes" at bounding box center [918, 310] width 27 height 14
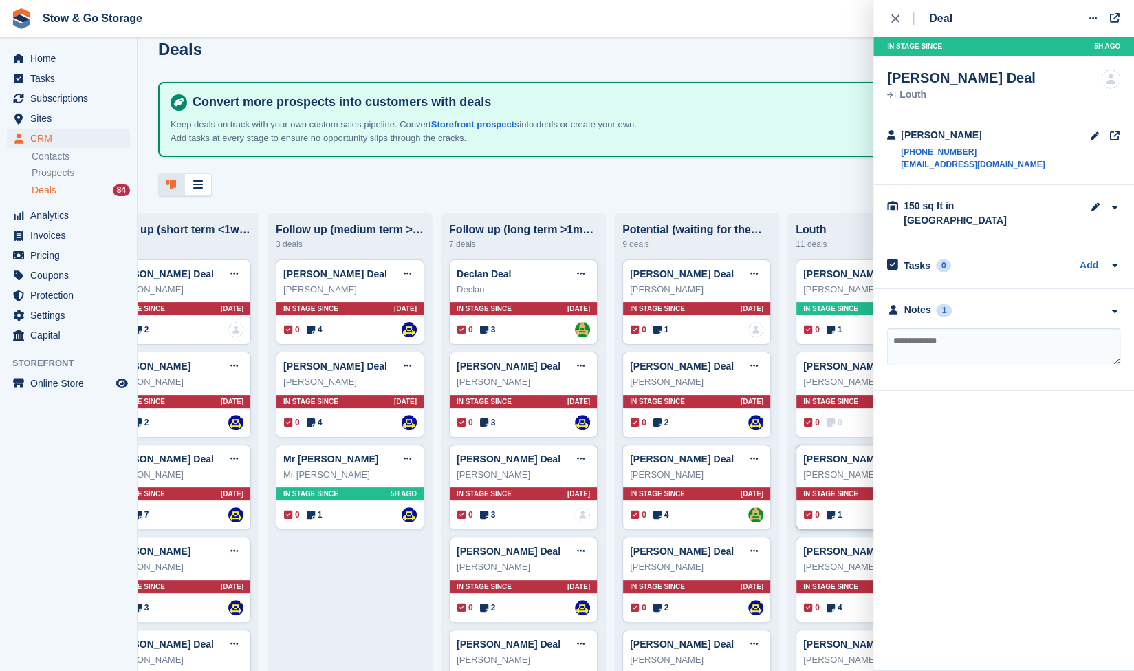
click at [827, 515] on icon at bounding box center [831, 515] width 8 height 10
click at [933, 303] on div "Notes 1" at bounding box center [919, 310] width 65 height 14
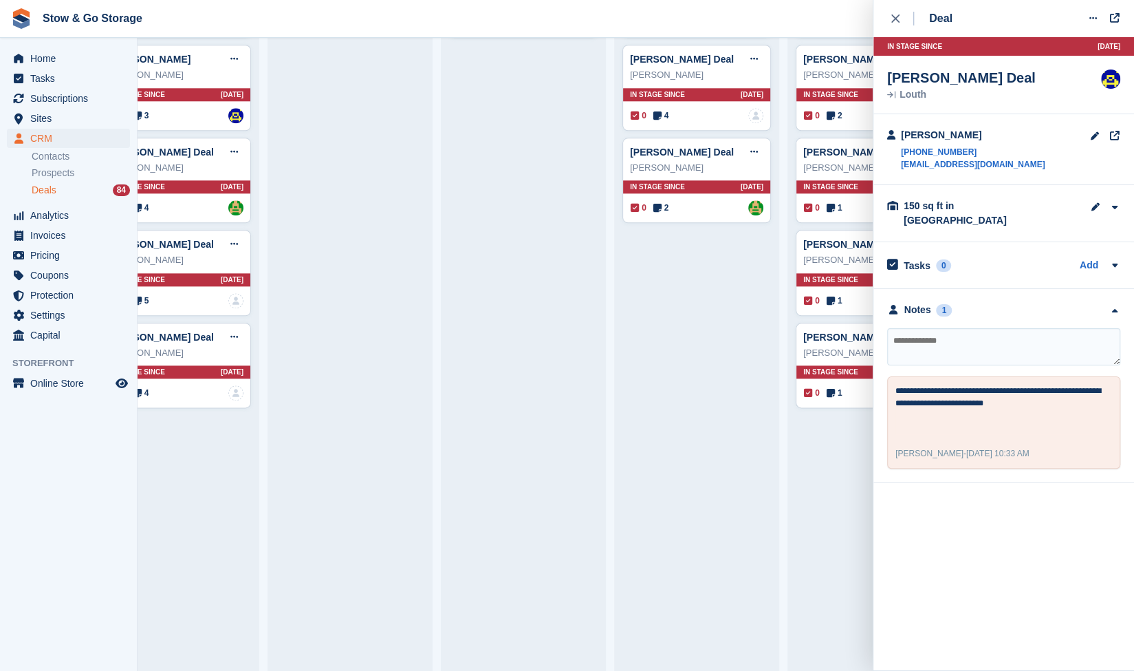
scroll to position [885, 0]
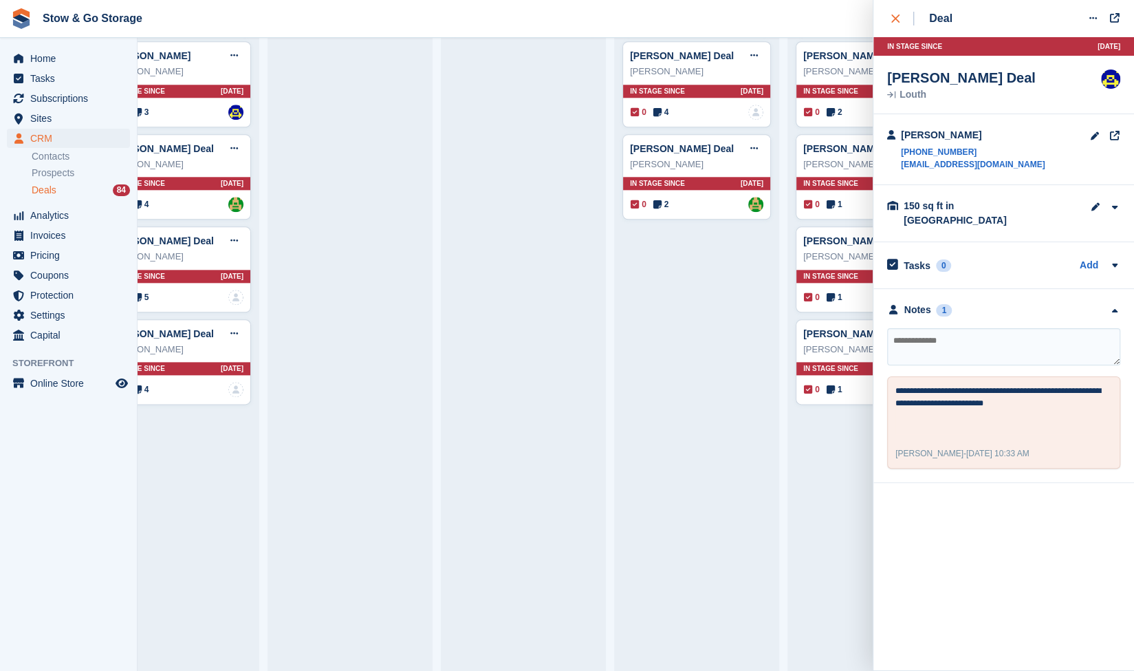
click at [887, 26] on button "close" at bounding box center [902, 18] width 31 height 37
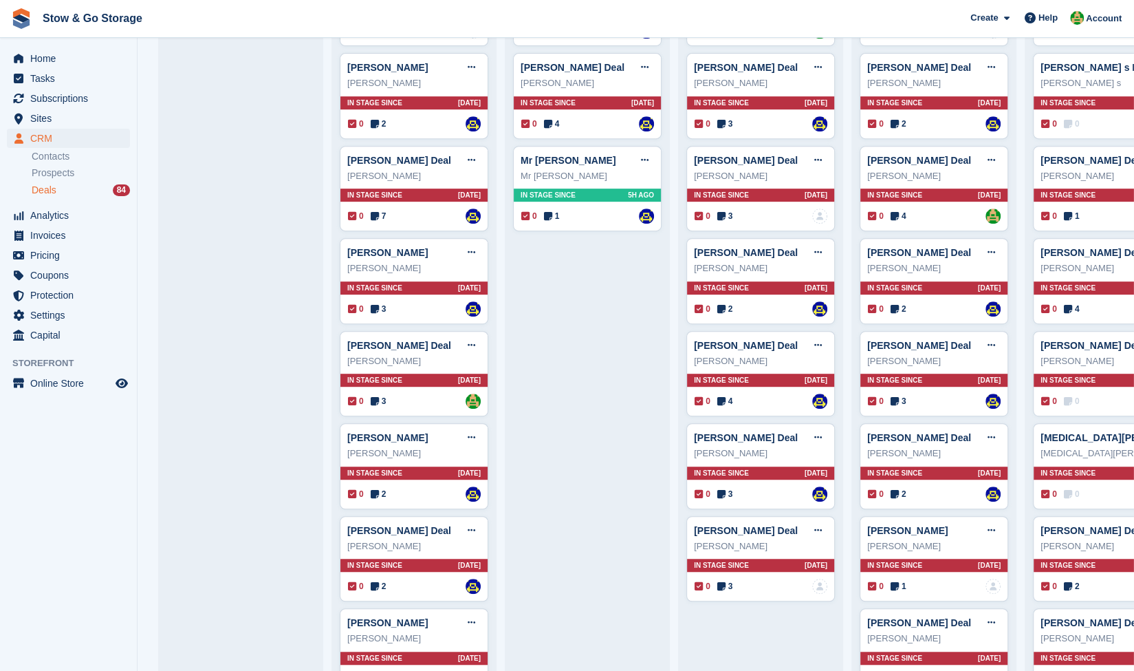
scroll to position [0, 0]
